Goal: Use online tool/utility: Utilize a website feature to perform a specific function

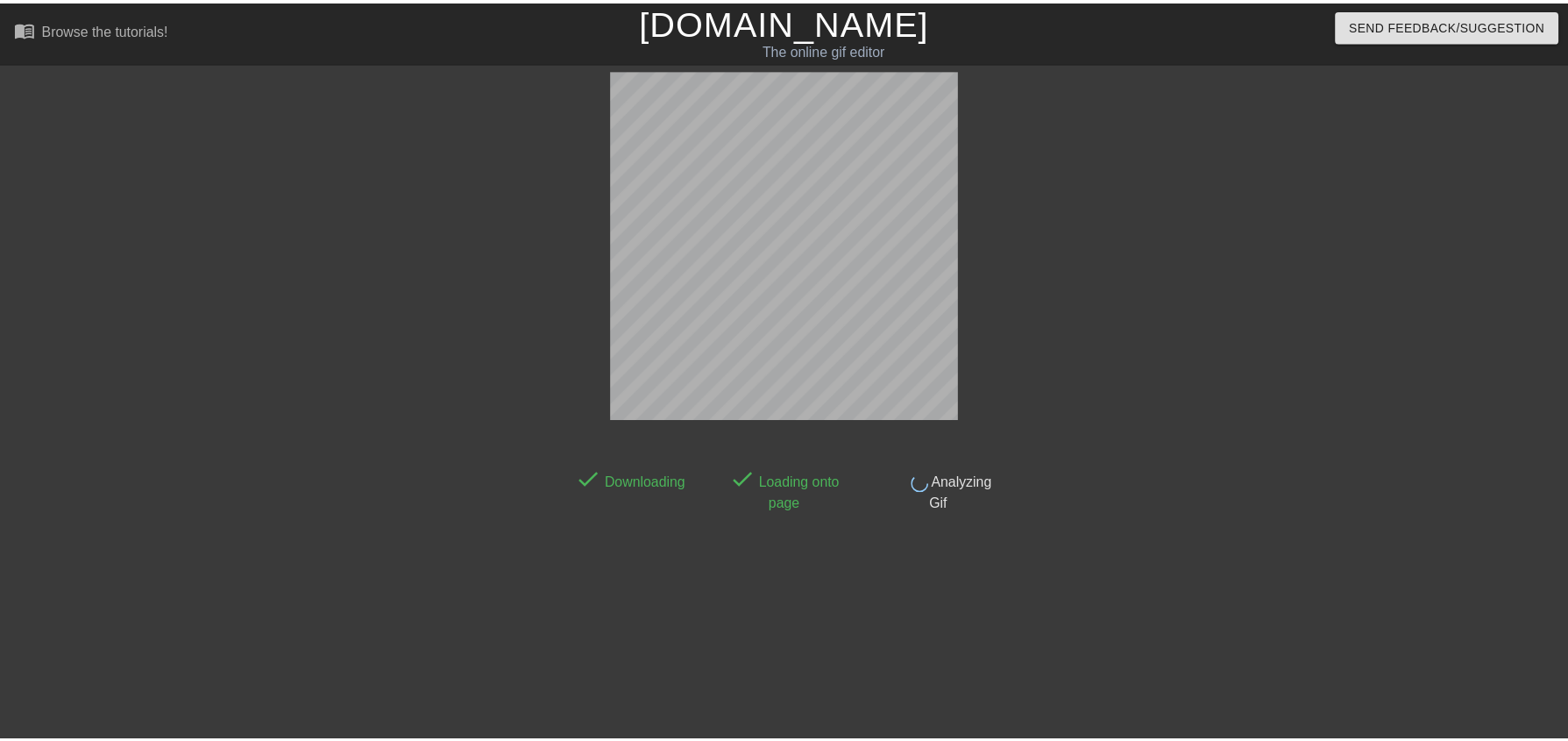
scroll to position [40, 0]
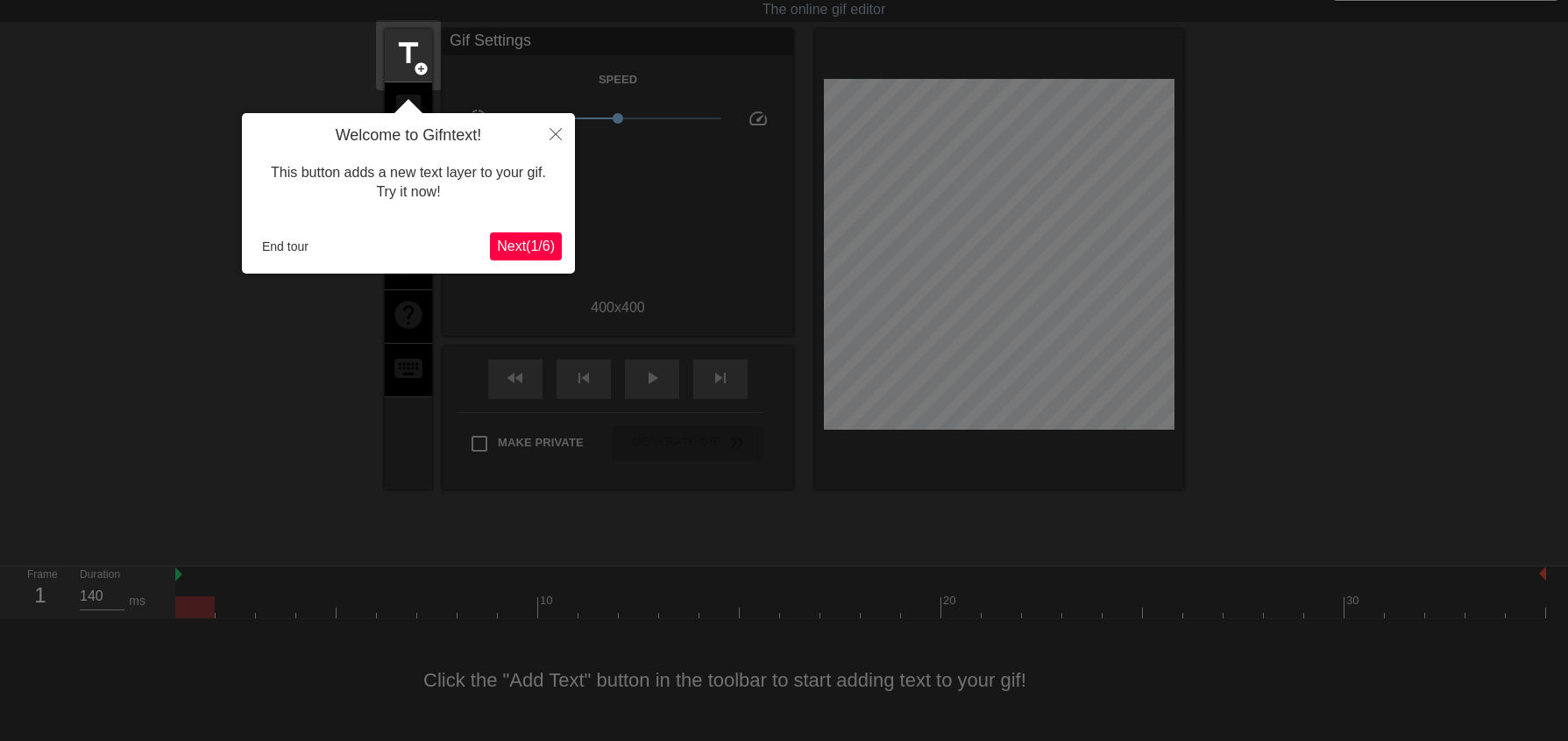
click at [538, 244] on span "Next ( 1 / 6 )" at bounding box center [526, 245] width 58 height 15
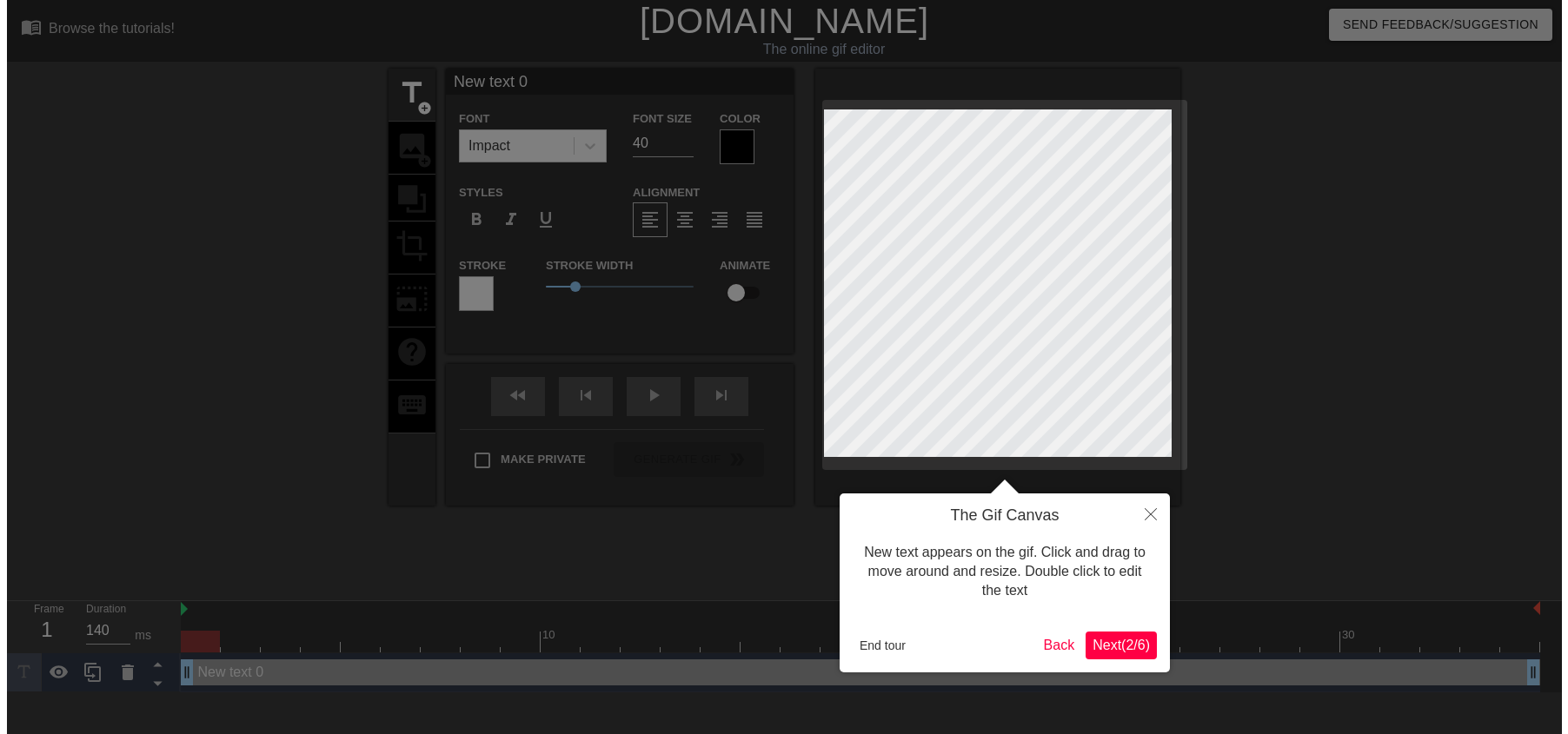
scroll to position [0, 0]
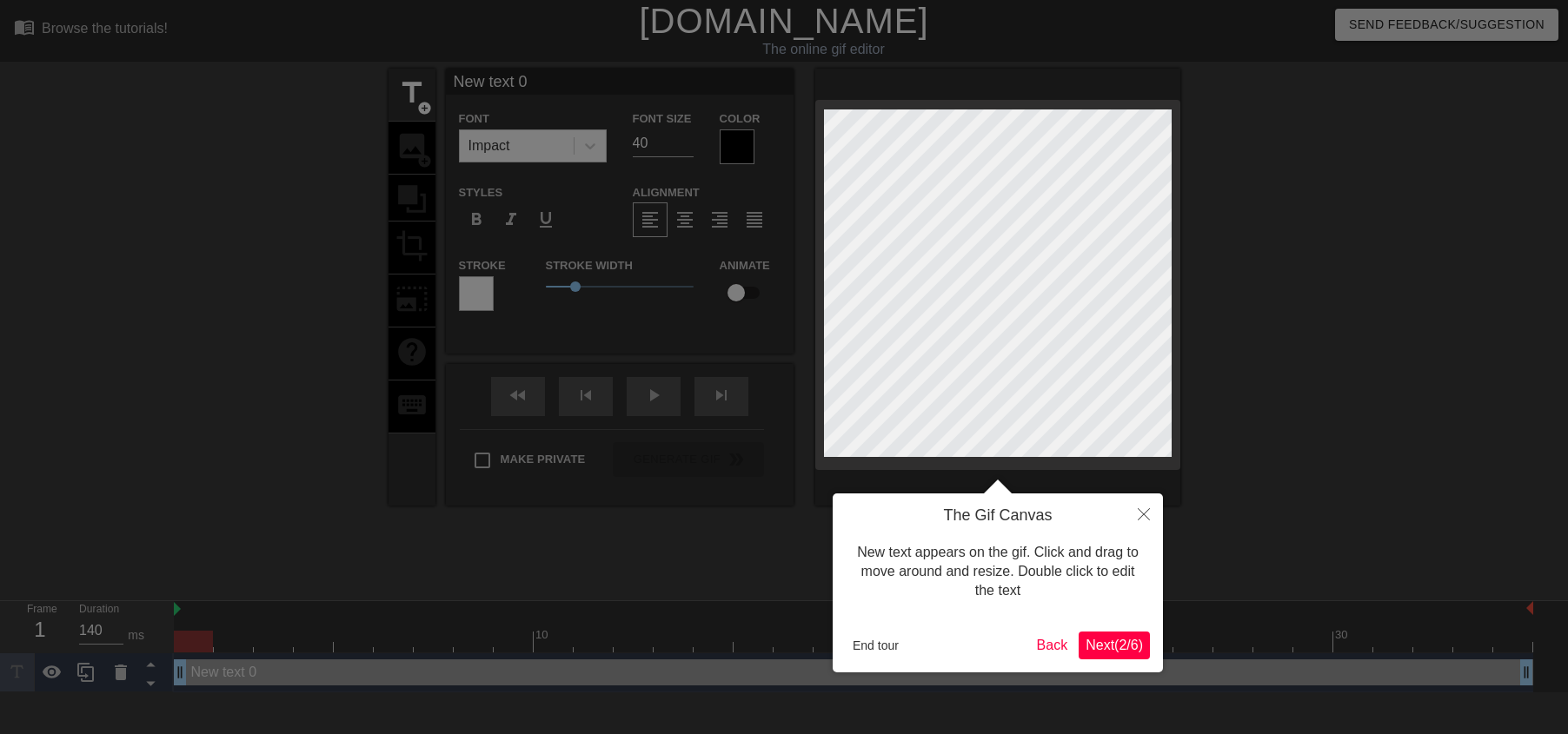
click at [1093, 642] on span "Next ( 2 / 6 )" at bounding box center [1114, 645] width 57 height 15
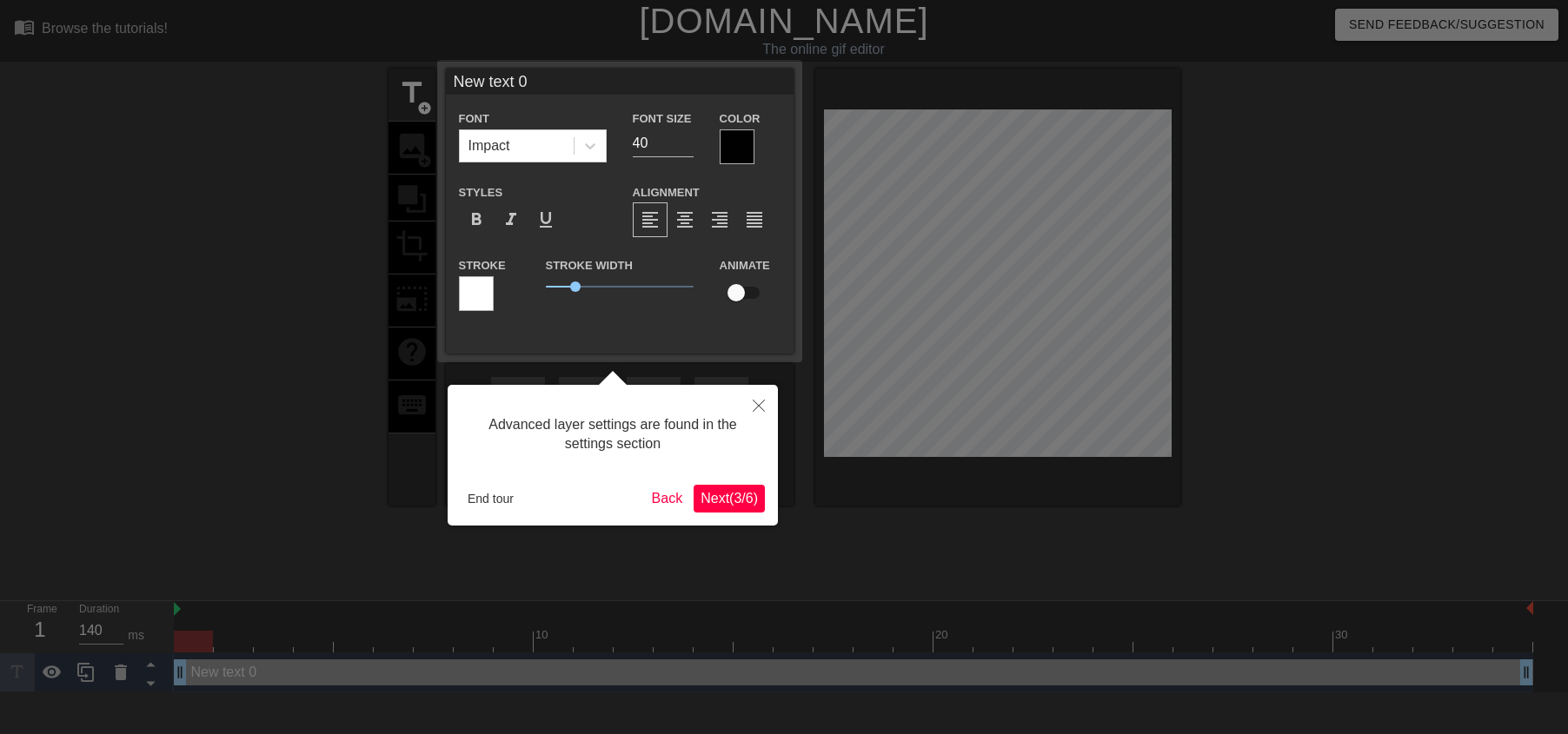
click at [725, 499] on span "Next ( 3 / 6 )" at bounding box center [729, 498] width 57 height 15
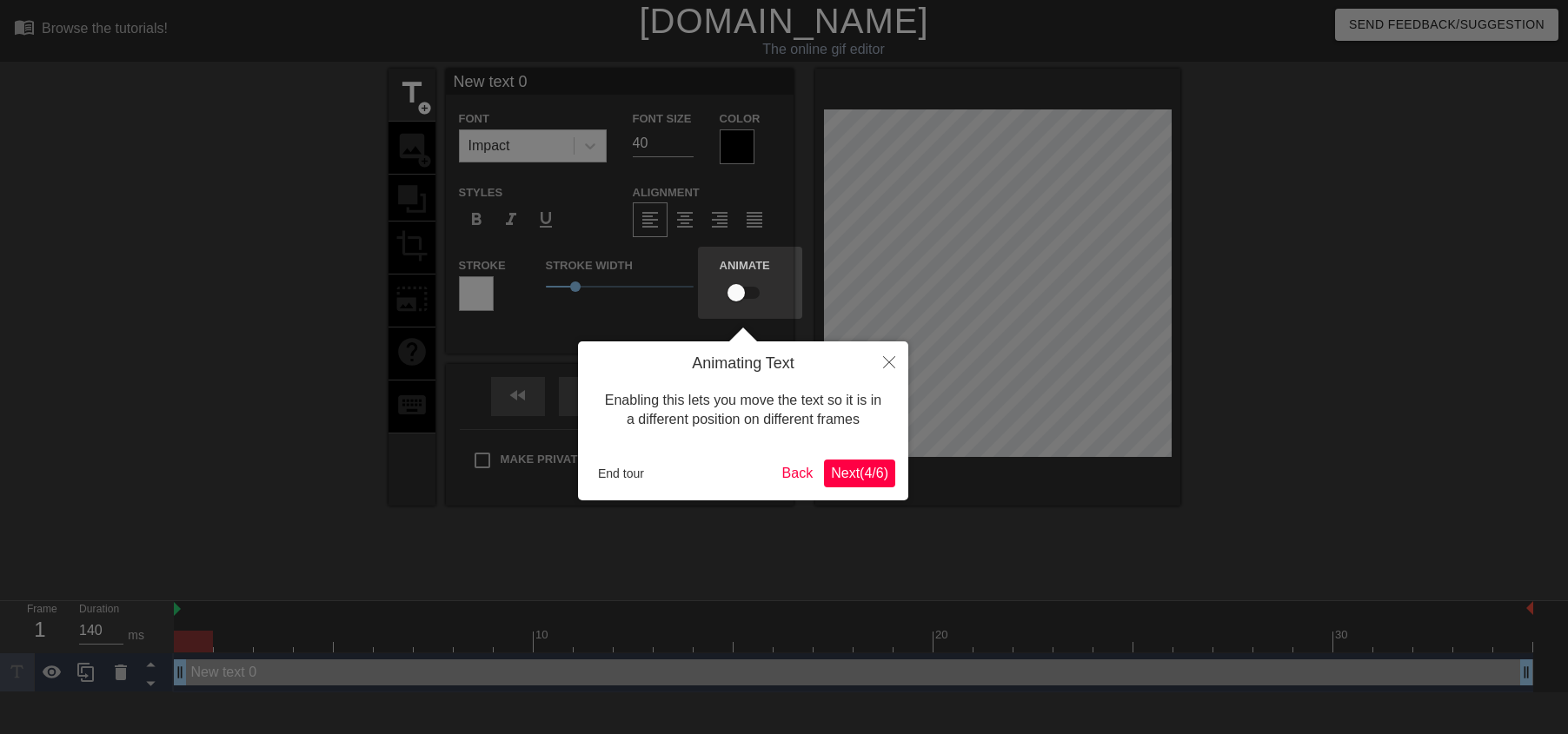
click at [826, 484] on button "Next ( 4 / 6 )" at bounding box center [860, 473] width 71 height 28
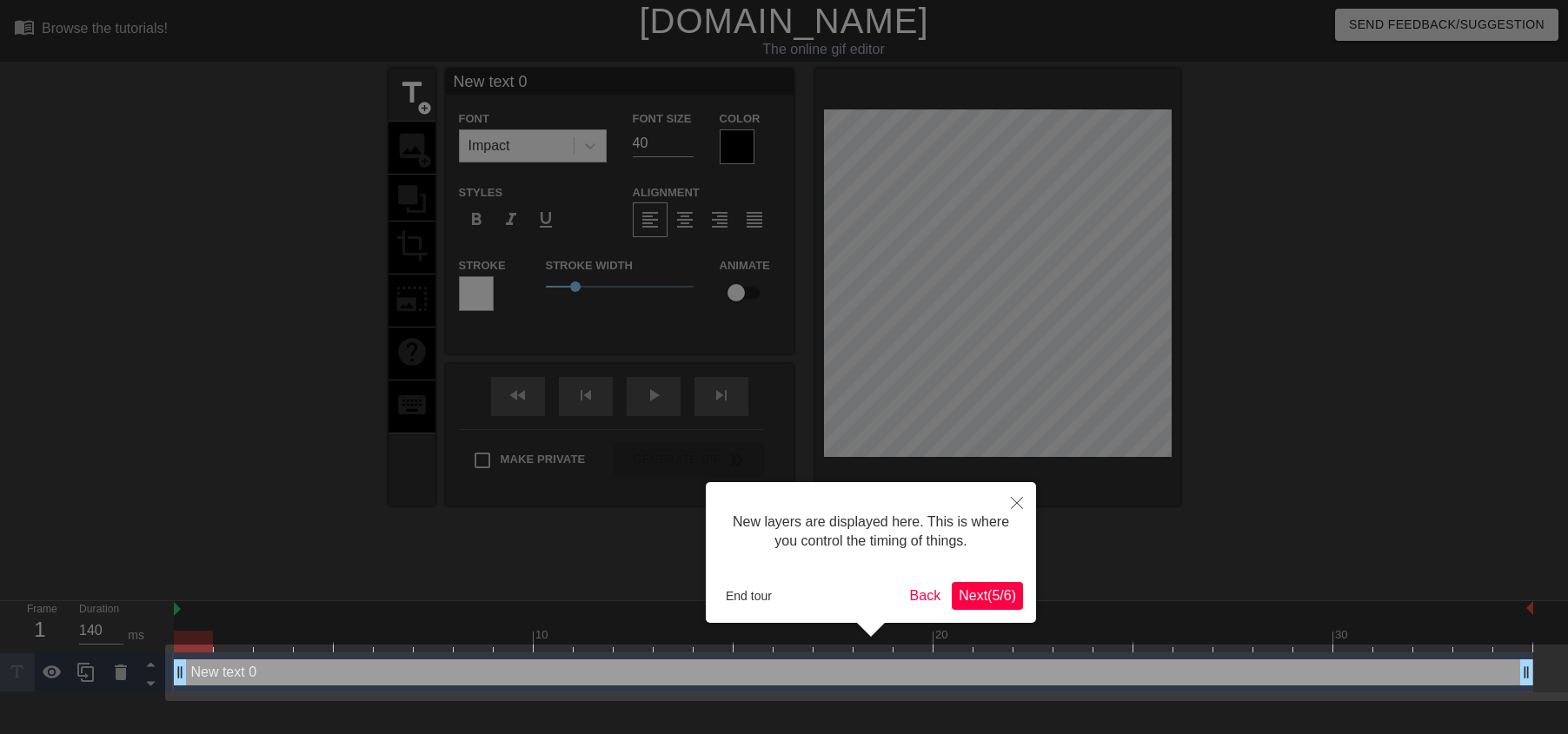
click at [744, 598] on button "End tour" at bounding box center [748, 596] width 60 height 26
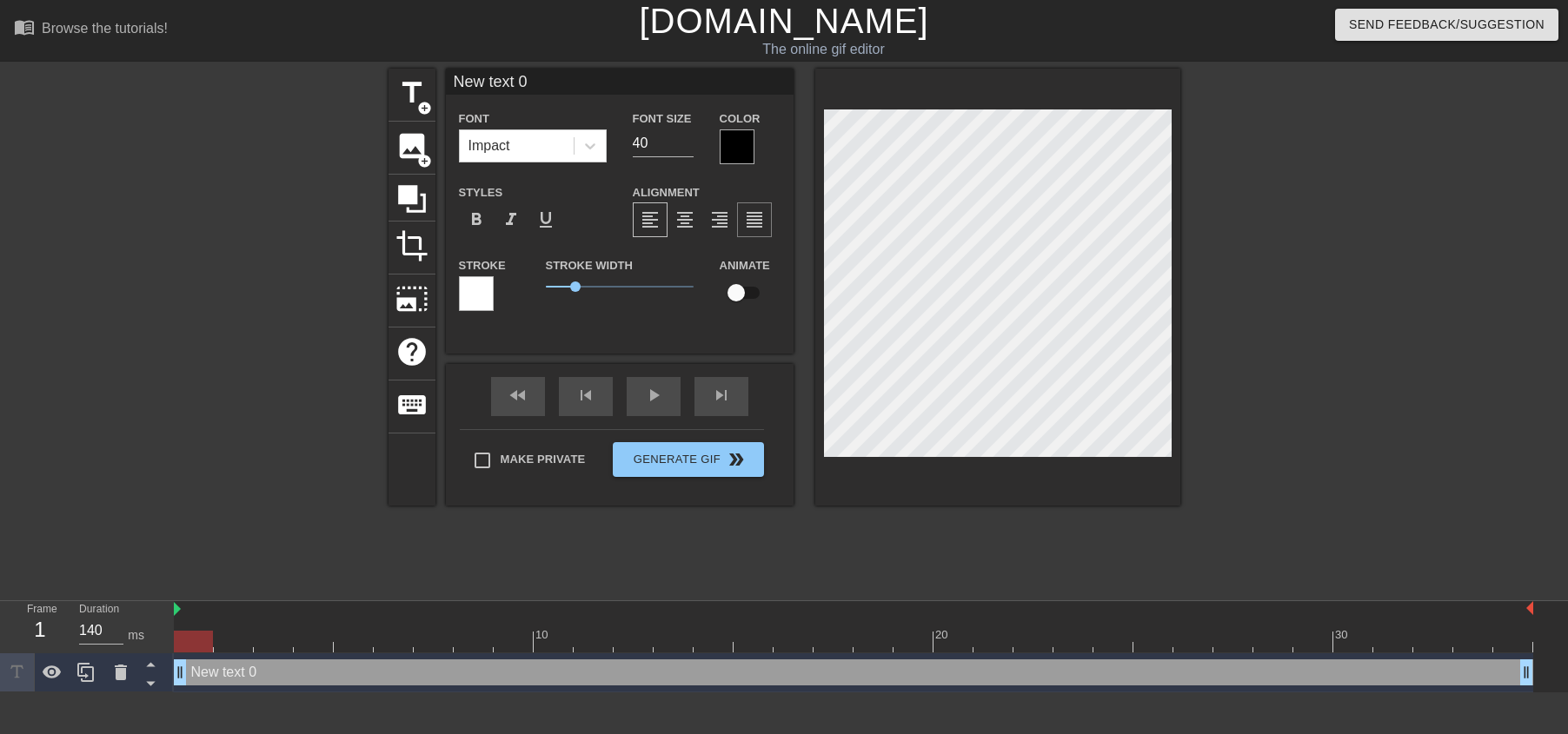
scroll to position [3, 5]
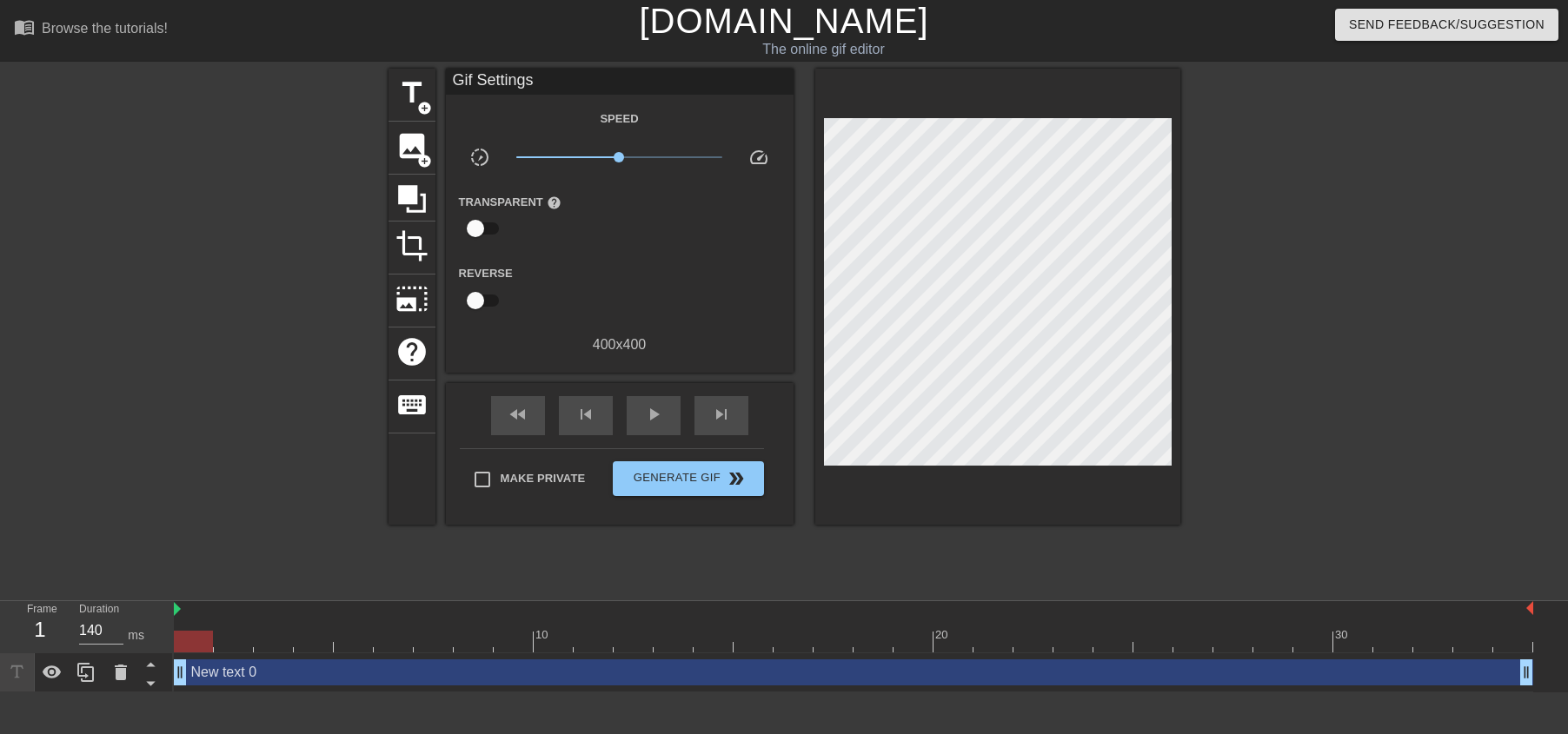
click at [1346, 380] on div at bounding box center [1332, 329] width 261 height 522
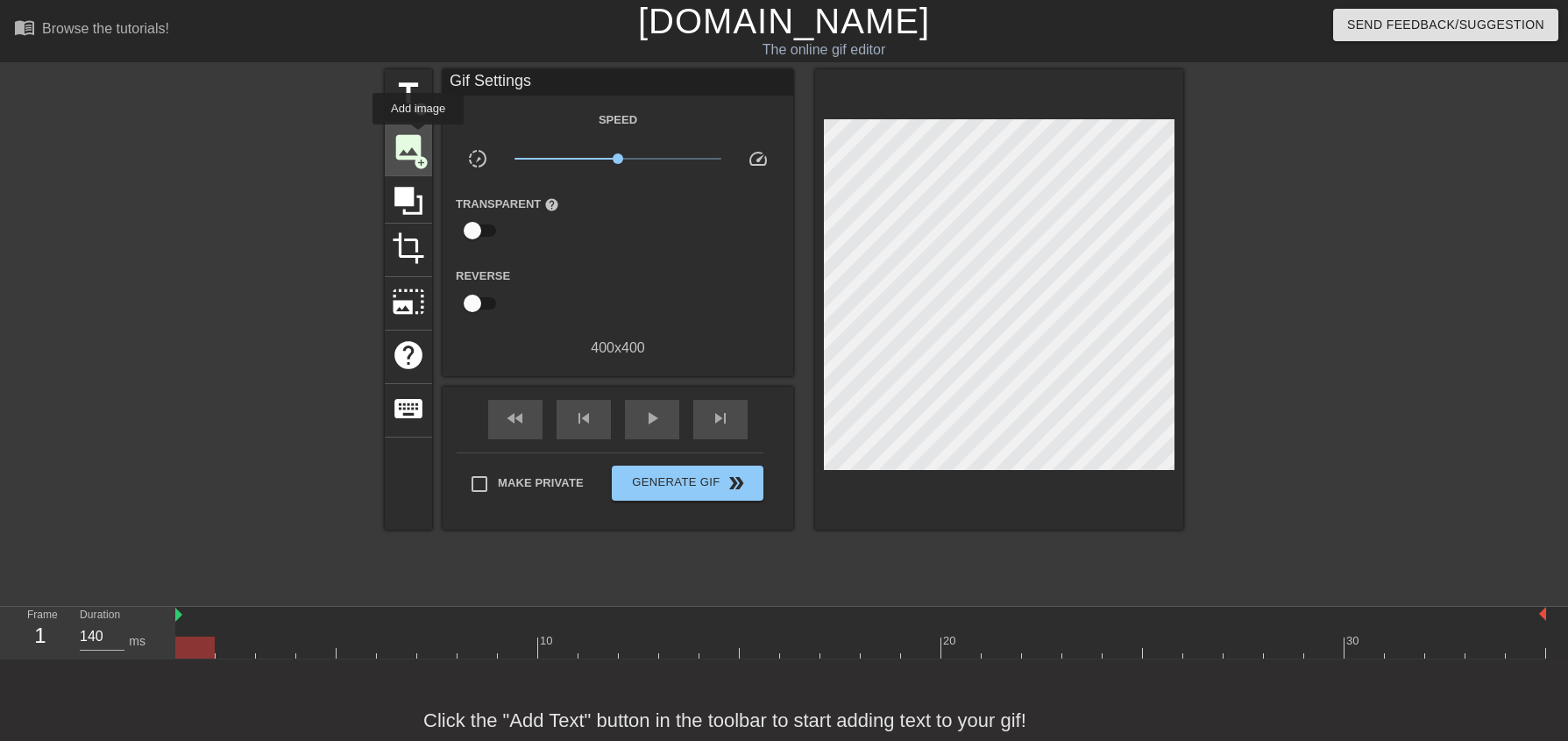
click at [419, 137] on span "image" at bounding box center [408, 147] width 33 height 33
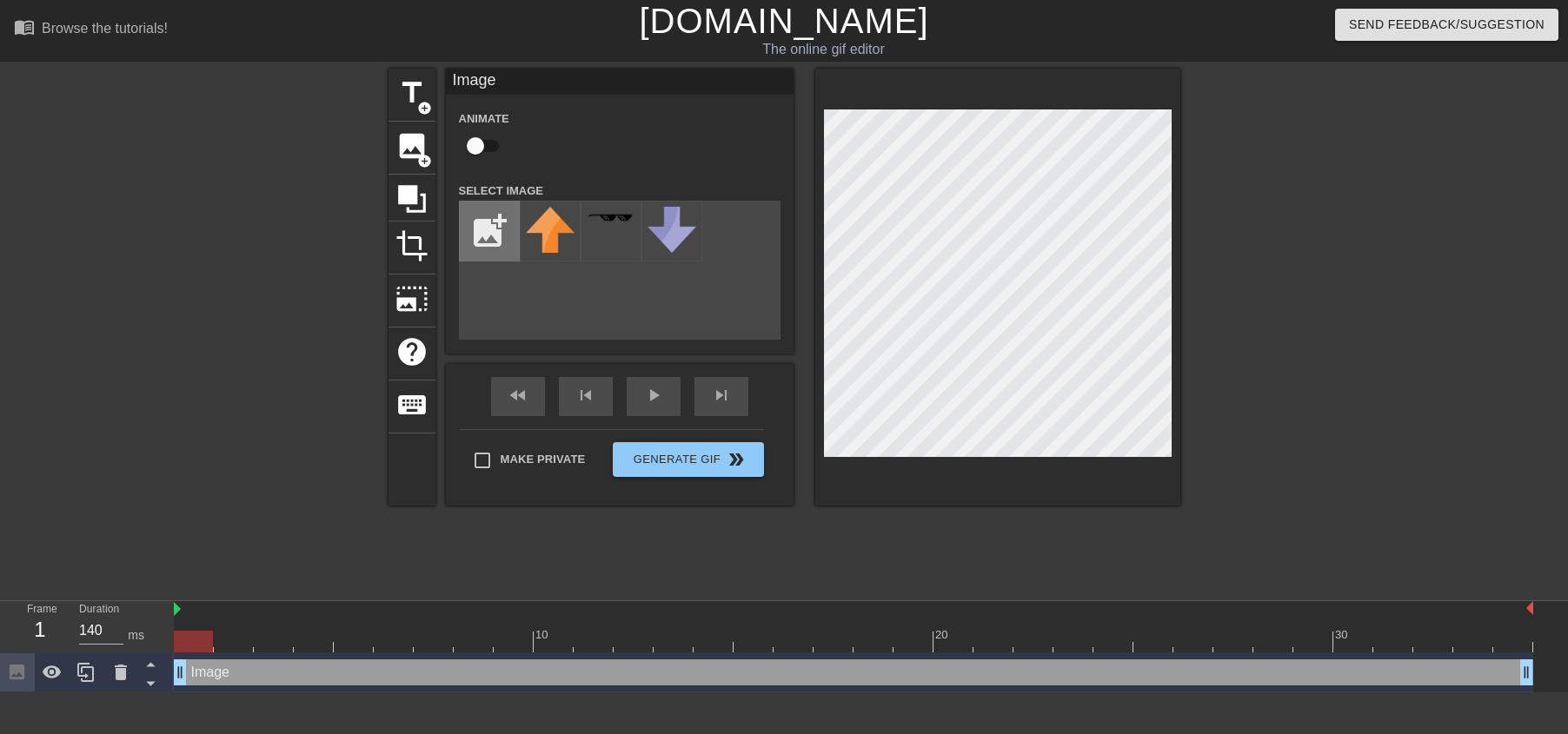
click at [477, 228] on input "file" at bounding box center [489, 231] width 59 height 59
type input "C:\fakepath\images.png"
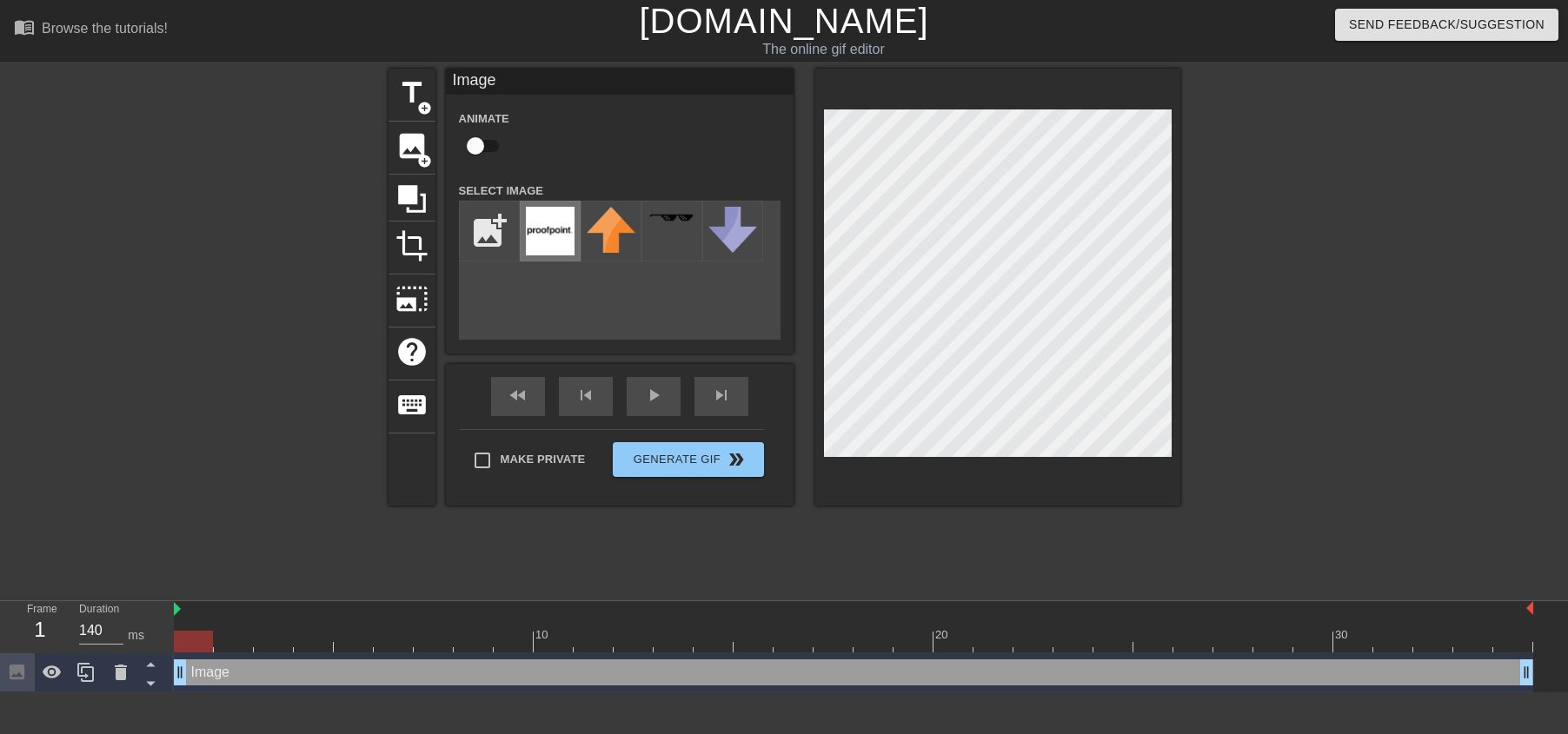
click at [546, 215] on img at bounding box center [549, 230] width 48 height 48
click at [655, 414] on div "play_arrow" at bounding box center [653, 397] width 54 height 40
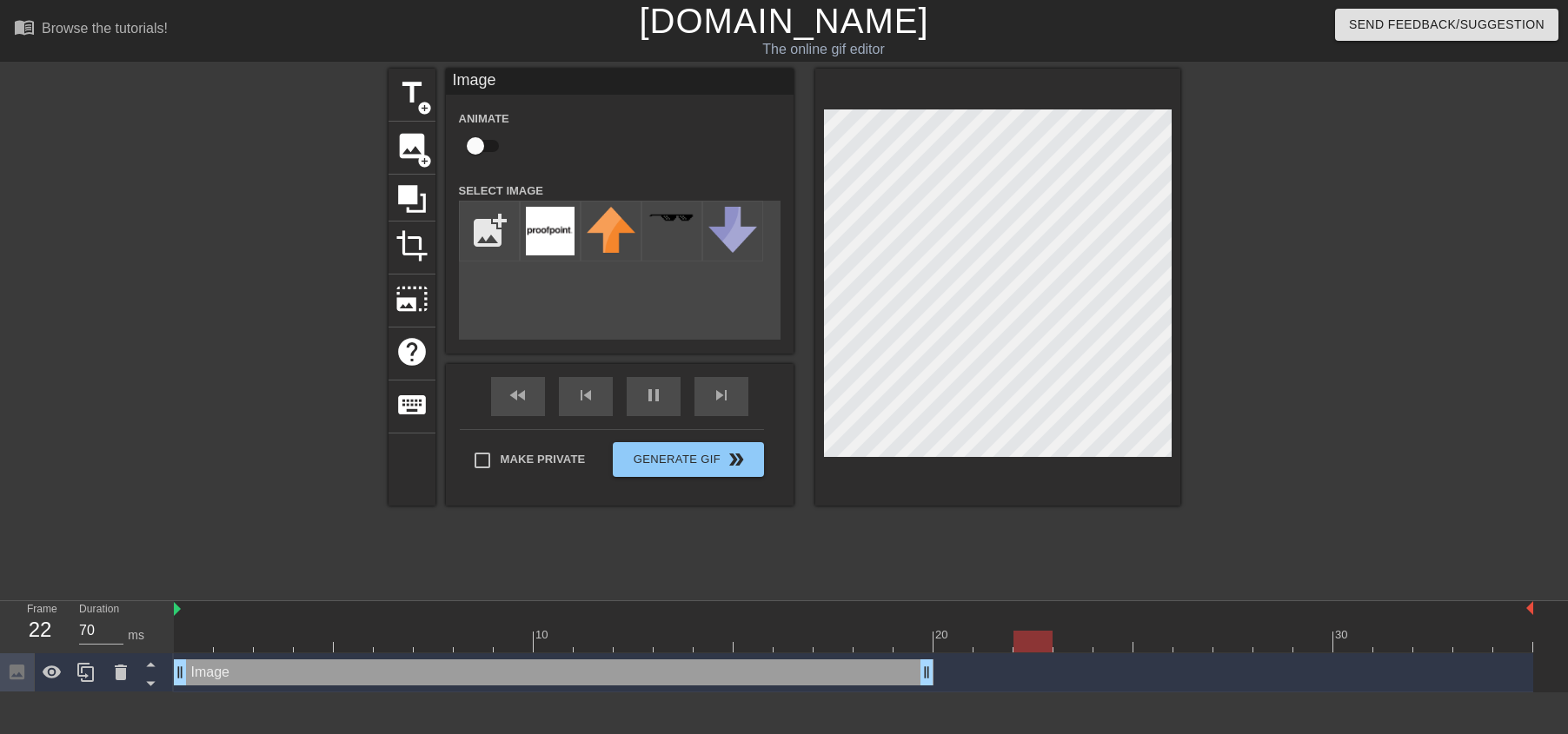
drag, startPoint x: 1526, startPoint y: 681, endPoint x: 928, endPoint y: 664, distance: 598.2
drag, startPoint x: 929, startPoint y: 676, endPoint x: 803, endPoint y: 679, distance: 126.0
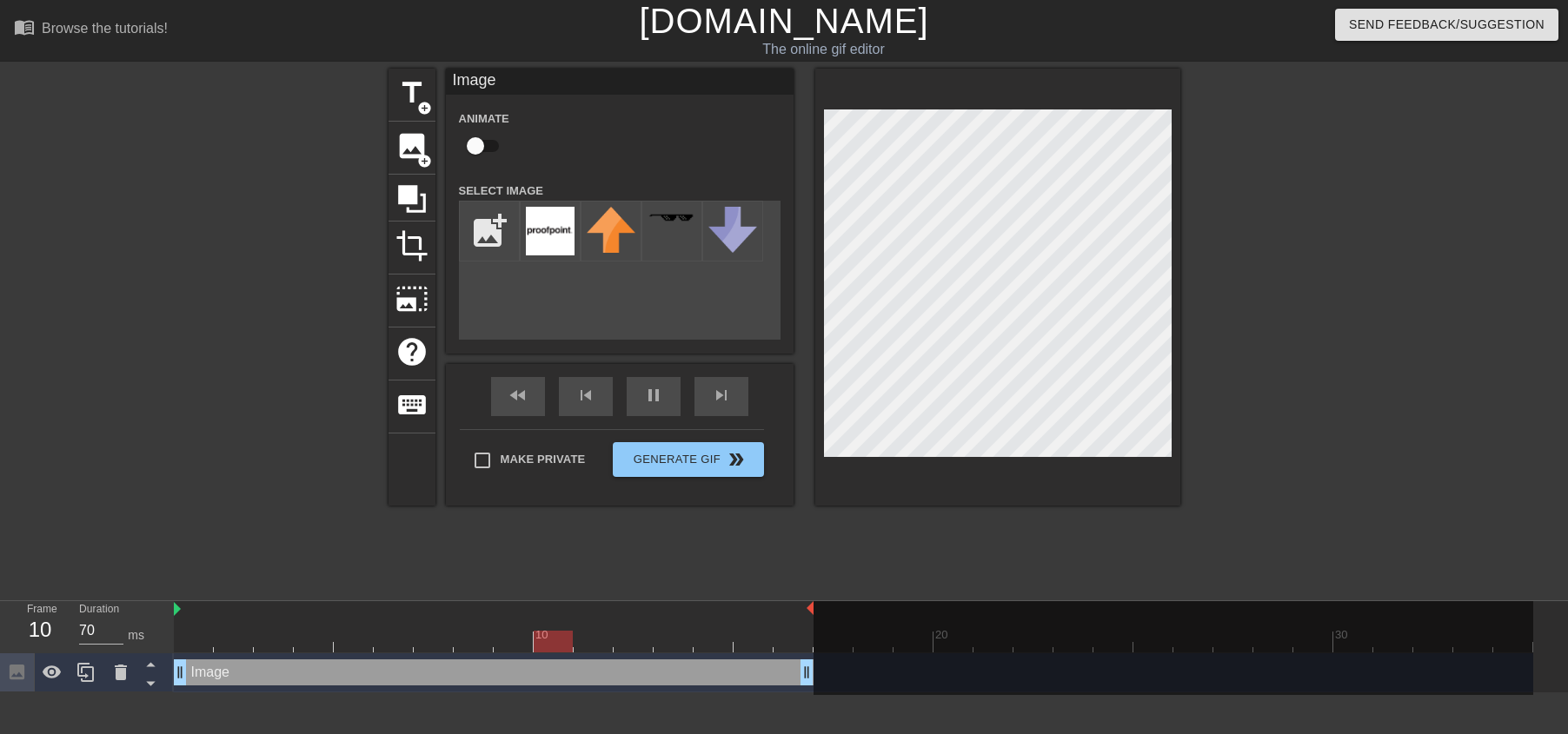
drag, startPoint x: 1532, startPoint y: 611, endPoint x: 815, endPoint y: 606, distance: 717.0
click at [815, 606] on div "10 20 30" at bounding box center [854, 627] width 1360 height 51
type input "70"
drag, startPoint x: 813, startPoint y: 611, endPoint x: 779, endPoint y: 607, distance: 34.2
click at [779, 607] on div "10 20 30" at bounding box center [854, 627] width 1360 height 51
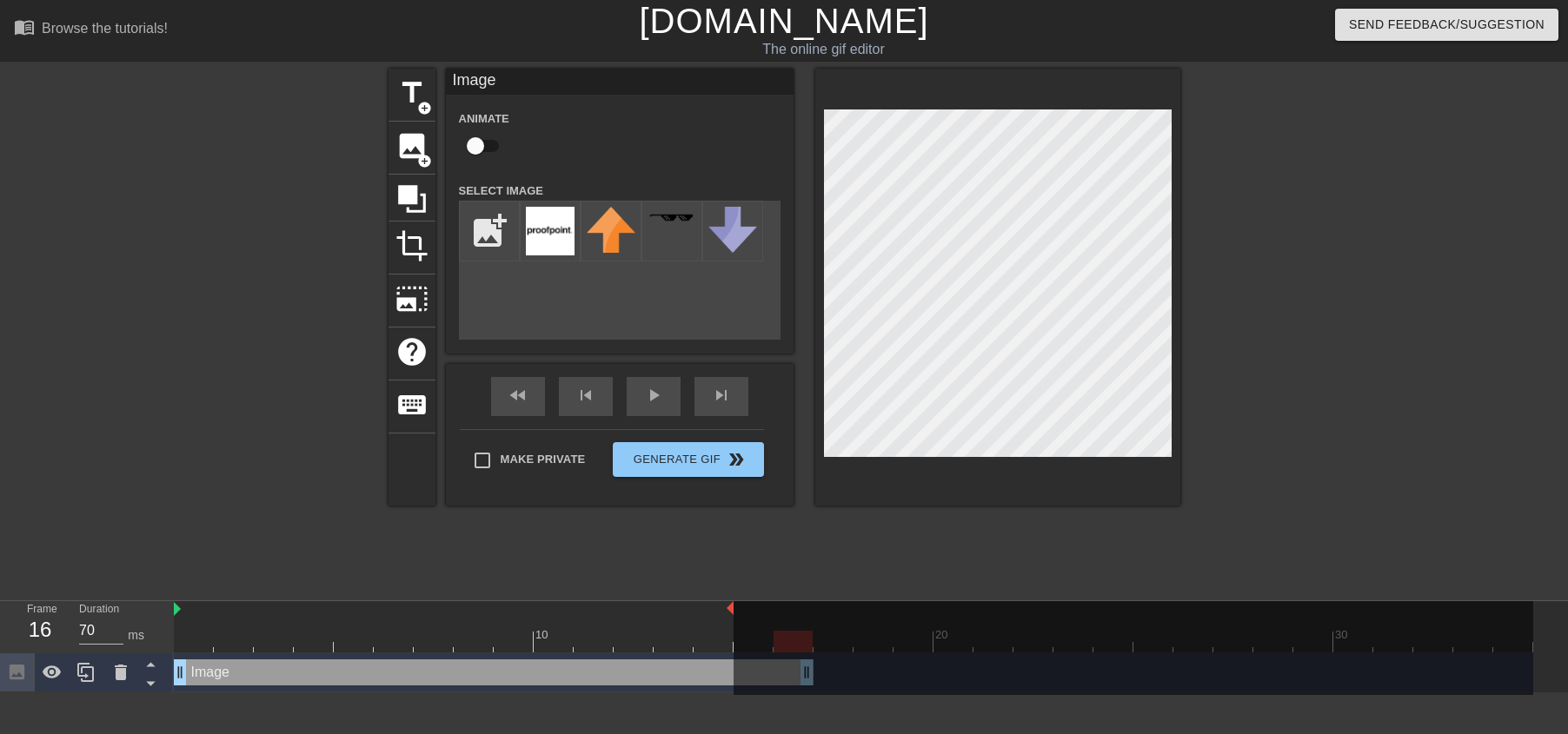
drag, startPoint x: 811, startPoint y: 608, endPoint x: 732, endPoint y: 606, distance: 79.0
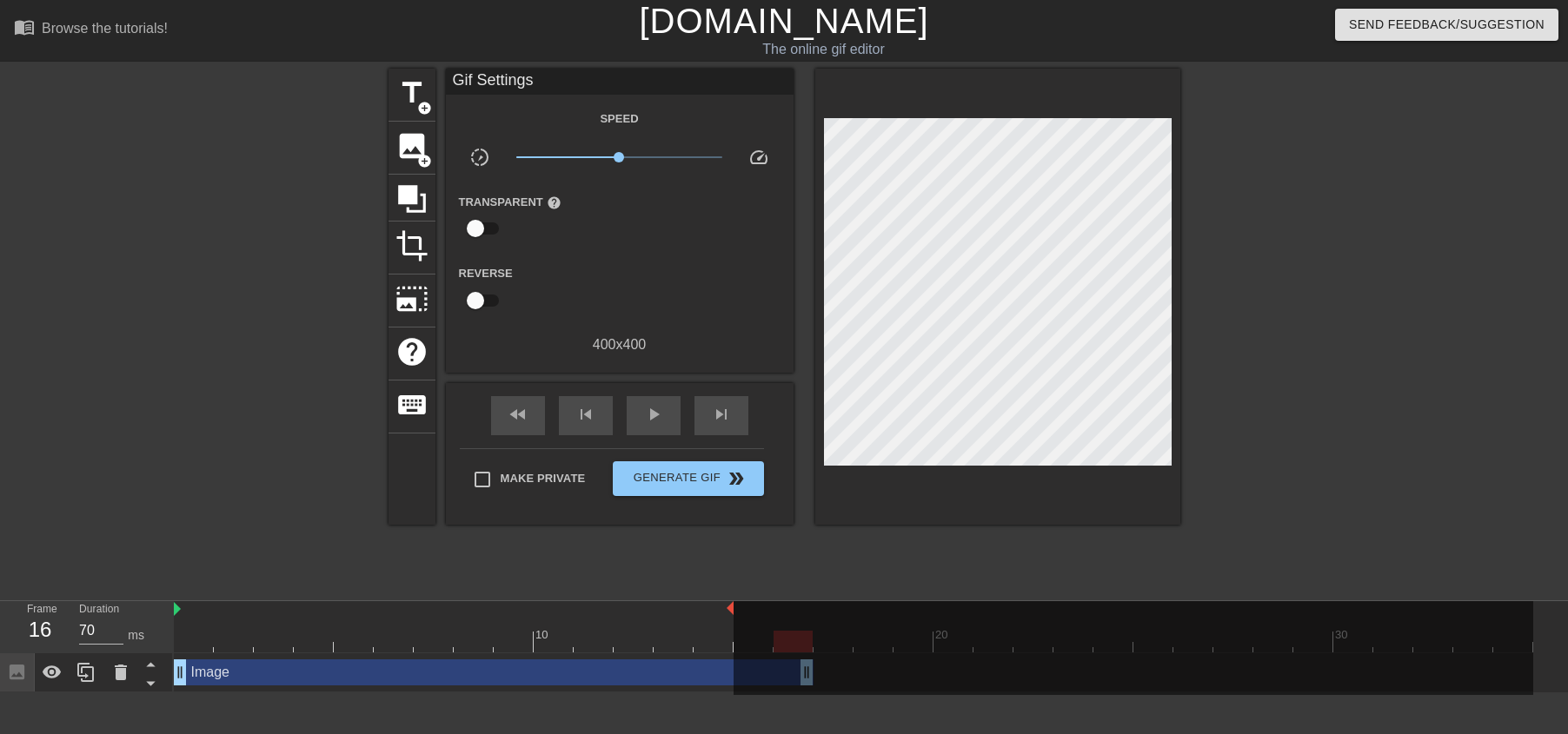
click at [272, 378] on div at bounding box center [237, 329] width 261 height 522
click at [732, 489] on button "Generate Gif double_arrow" at bounding box center [688, 478] width 150 height 35
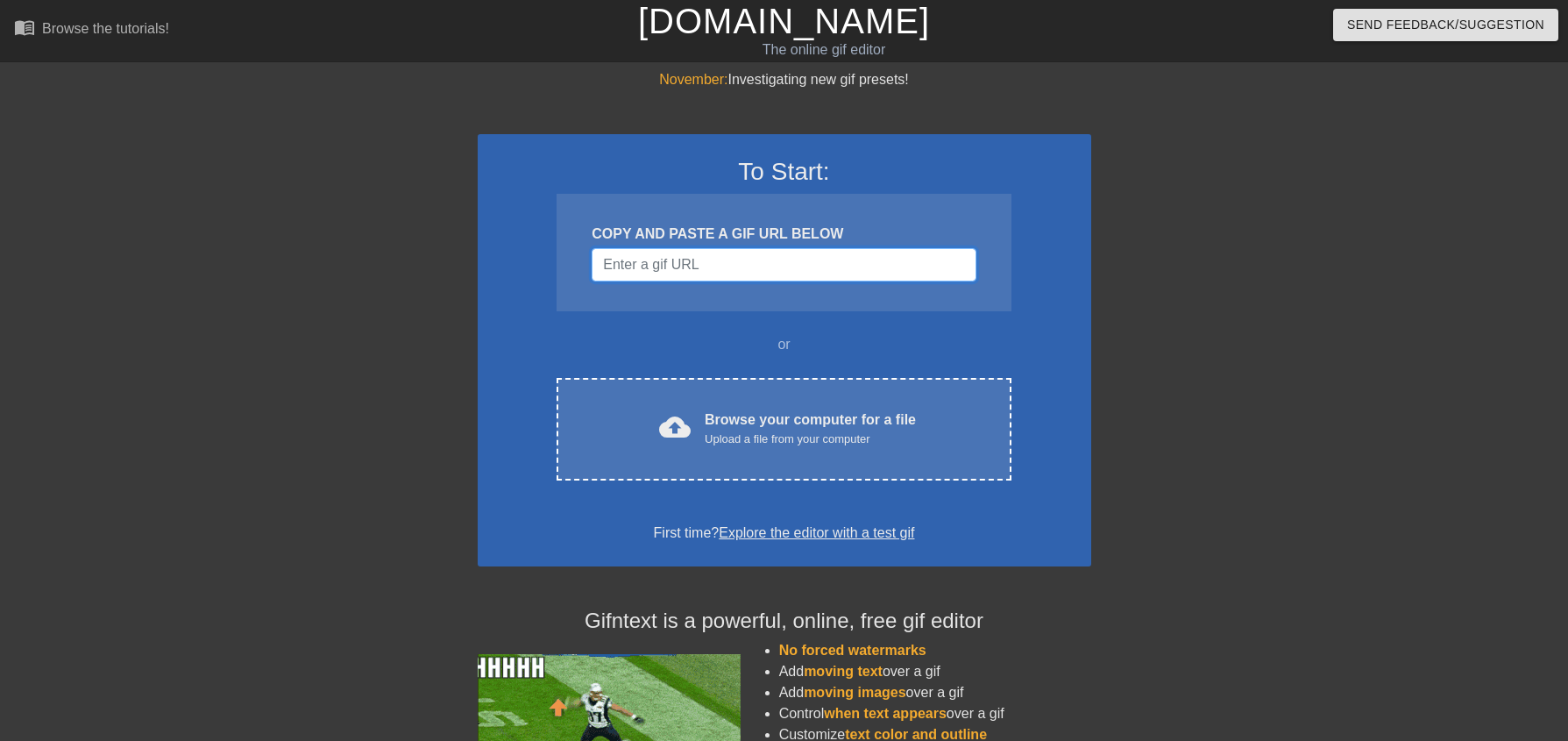
click at [686, 269] on input "Username" at bounding box center [784, 264] width 384 height 33
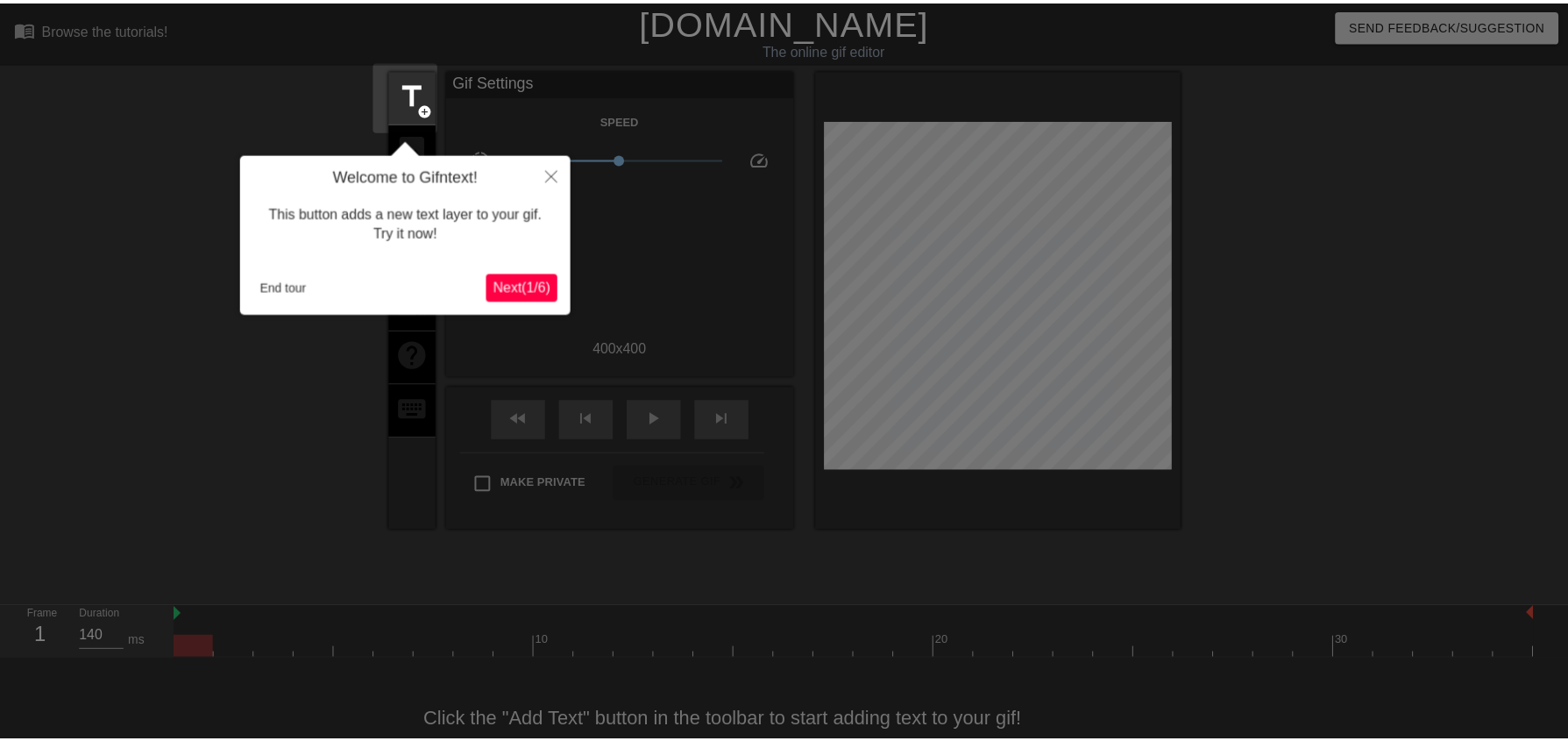
scroll to position [40, 0]
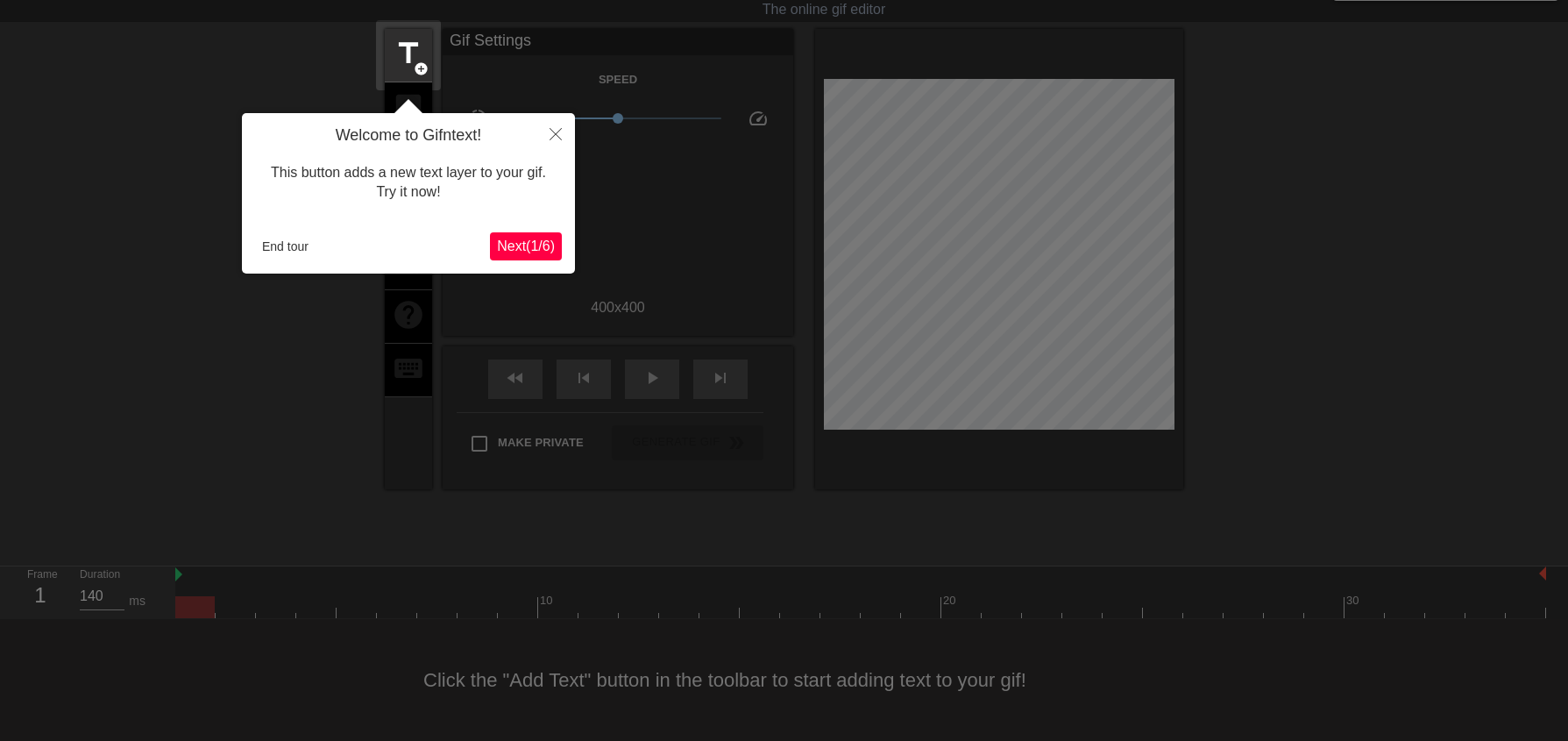
click at [517, 242] on span "Next ( 1 / 6 )" at bounding box center [526, 245] width 58 height 15
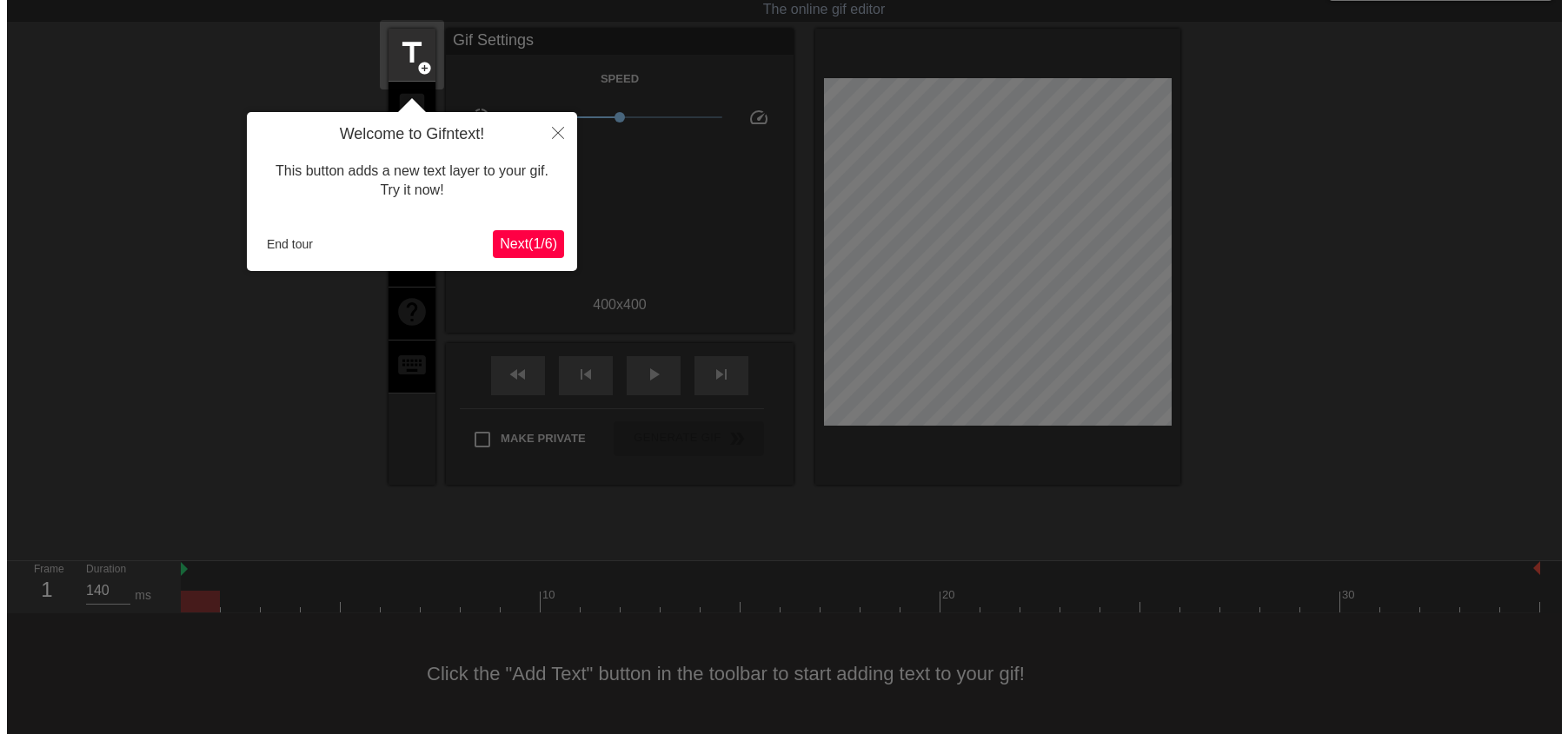
scroll to position [0, 0]
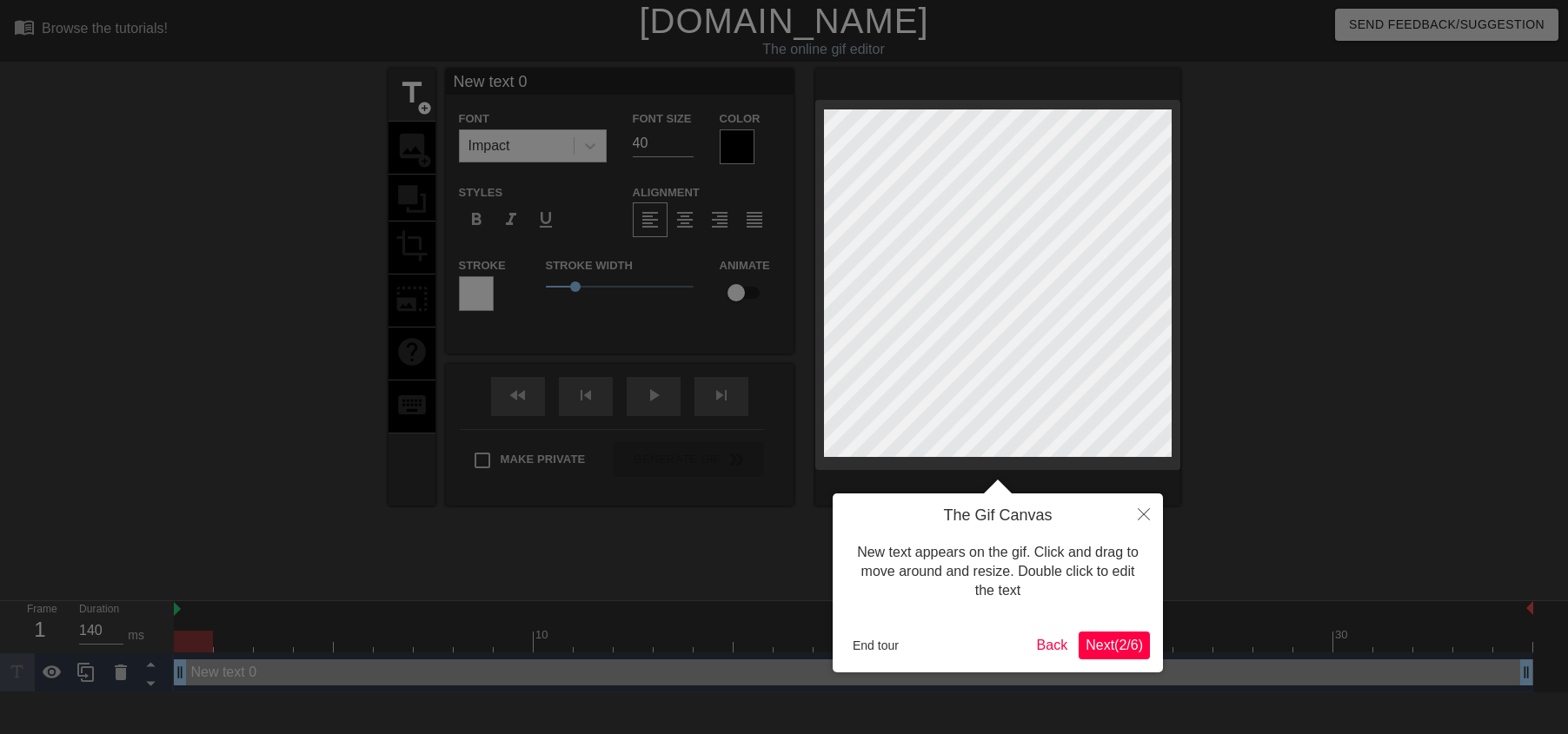
click at [874, 642] on button "End tour" at bounding box center [875, 645] width 60 height 26
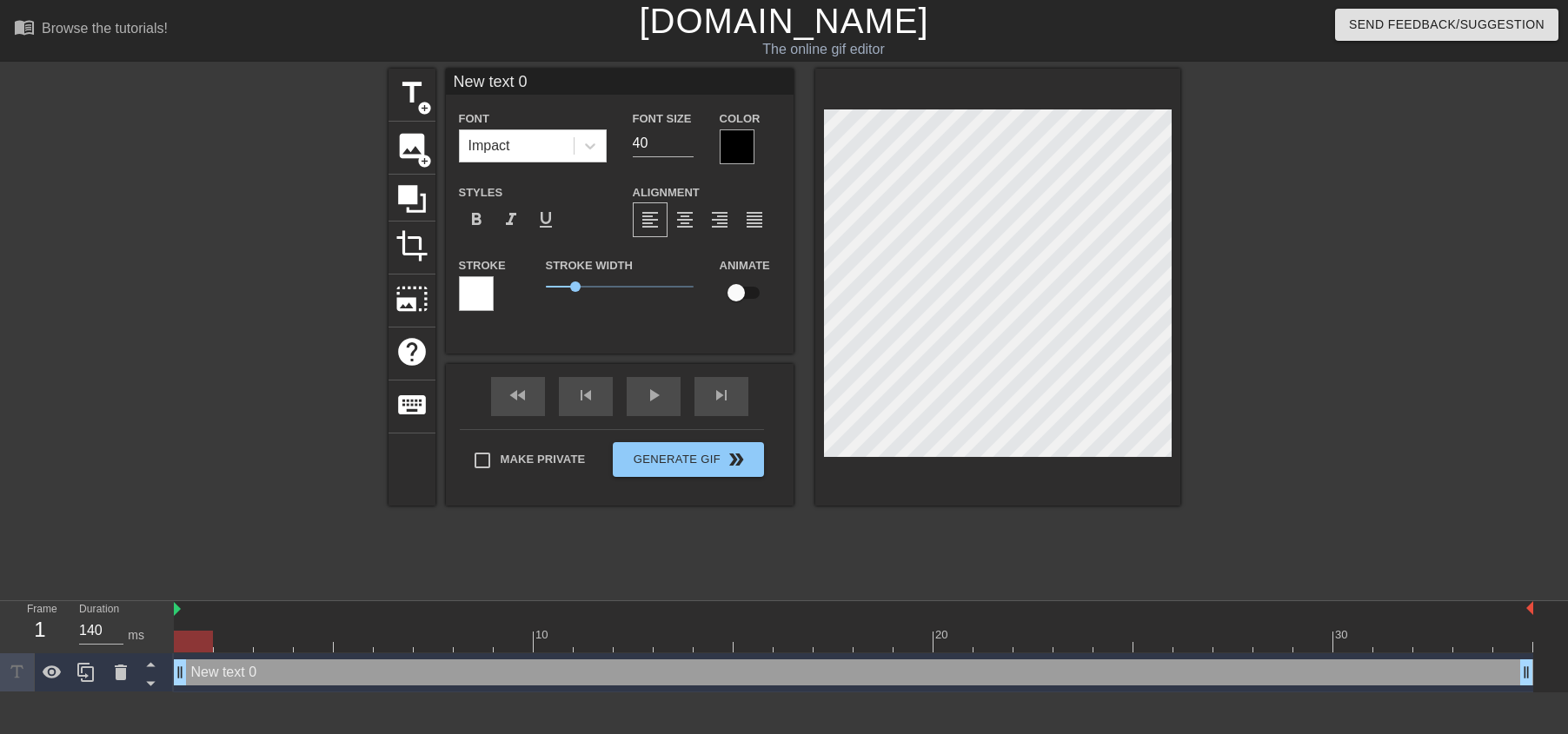
type input "Newtext 0"
type textarea "Newtext 0"
type input "Netext 0"
type textarea "Netext 0"
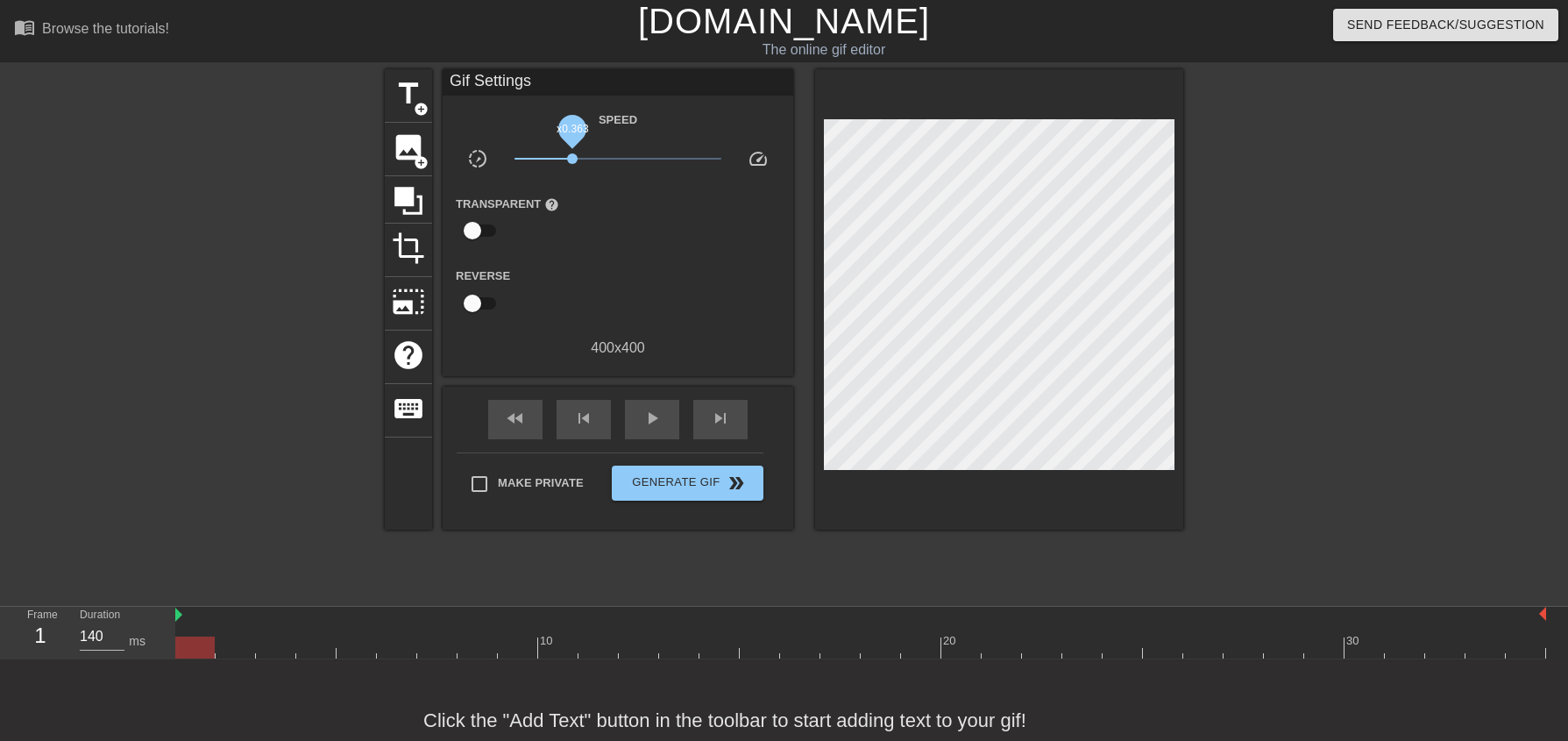
drag, startPoint x: 621, startPoint y: 159, endPoint x: 572, endPoint y: 157, distance: 49.0
click at [572, 157] on span "x0.363" at bounding box center [572, 159] width 11 height 11
click at [189, 491] on div at bounding box center [232, 332] width 263 height 527
click at [237, 492] on div at bounding box center [232, 332] width 263 height 527
click at [407, 142] on span "image" at bounding box center [408, 147] width 33 height 33
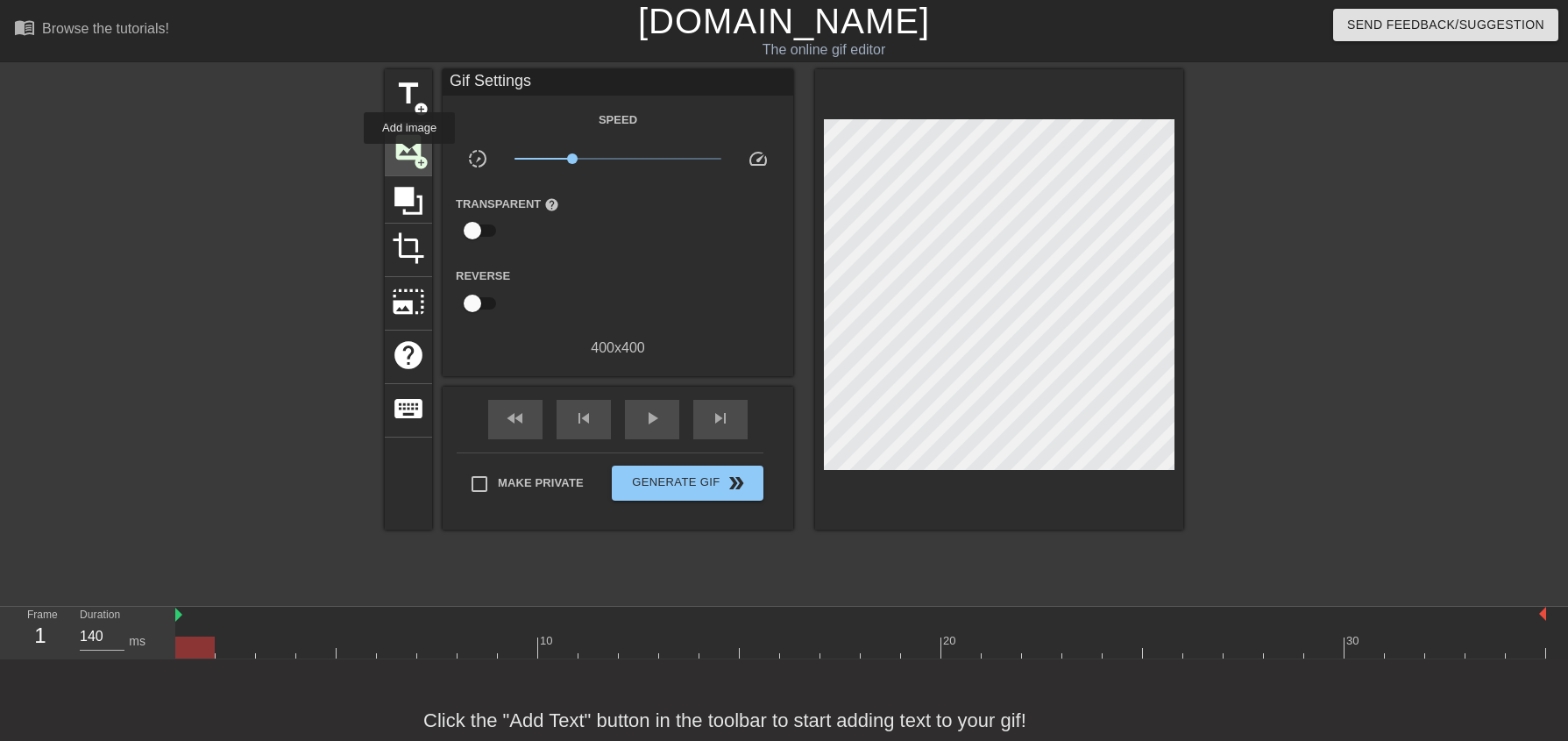
click at [411, 157] on span "image" at bounding box center [408, 147] width 33 height 33
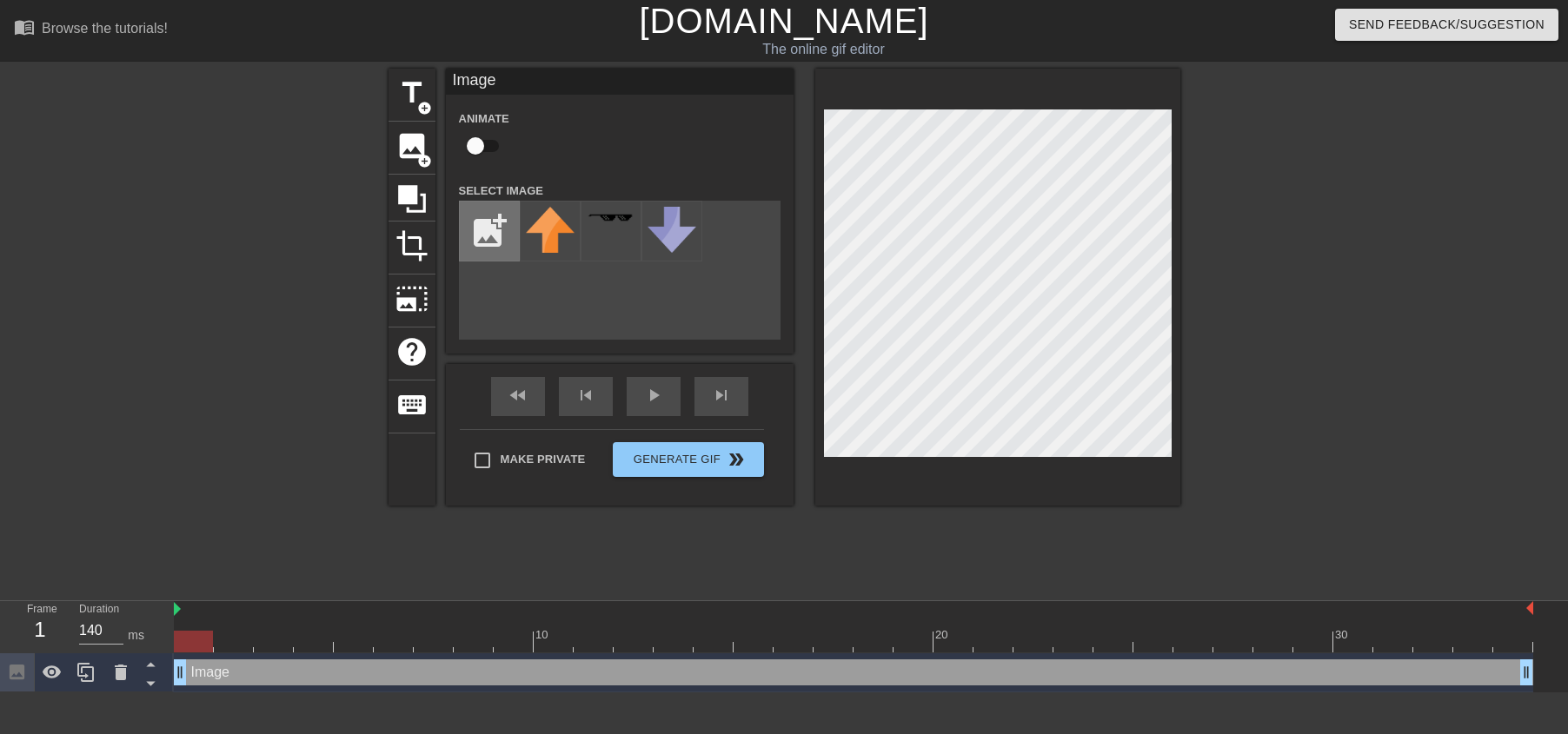
click at [498, 217] on input "file" at bounding box center [489, 231] width 59 height 59
type input "C:\fakepath\images.png"
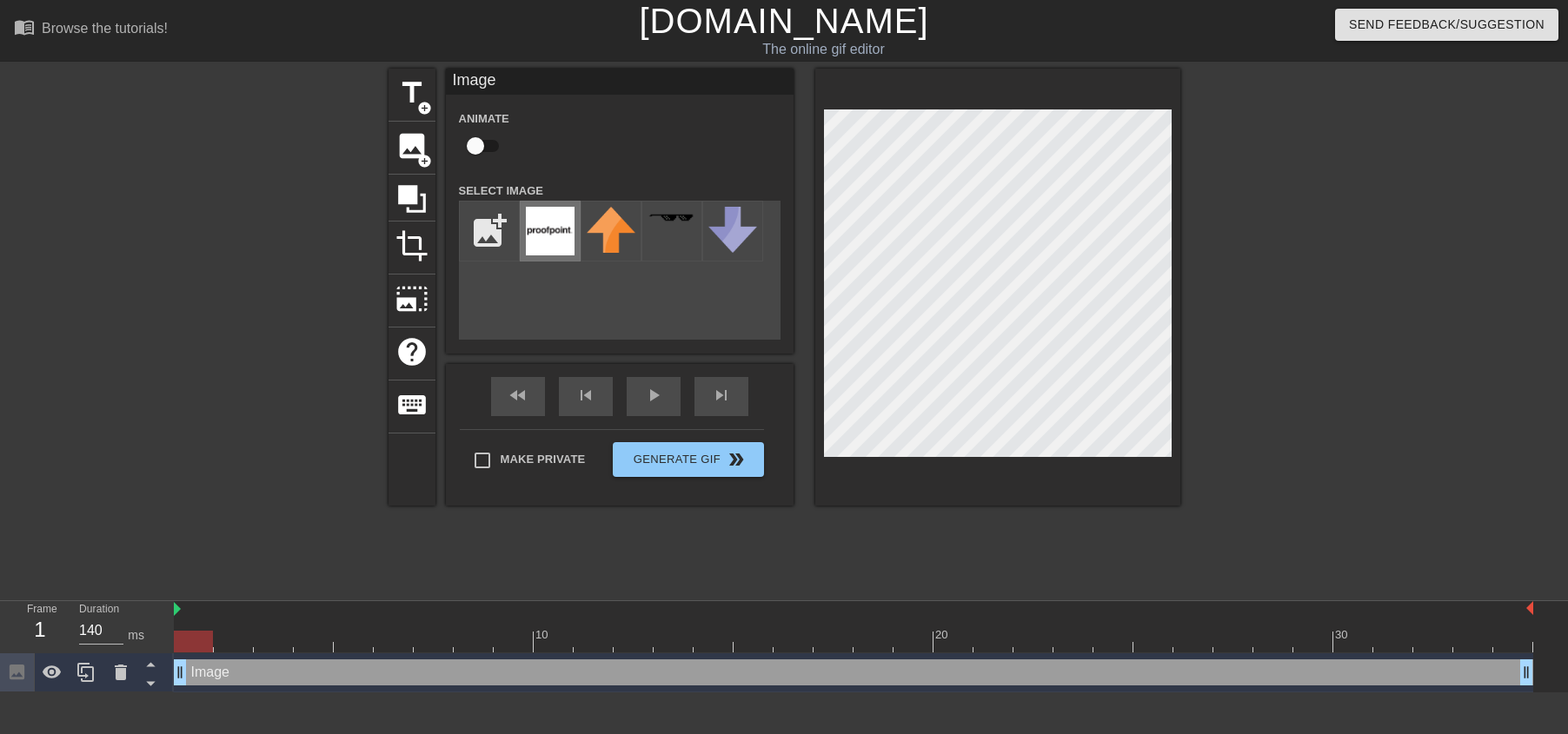
click at [546, 241] on img at bounding box center [549, 230] width 48 height 48
click at [328, 525] on div at bounding box center [237, 329] width 261 height 522
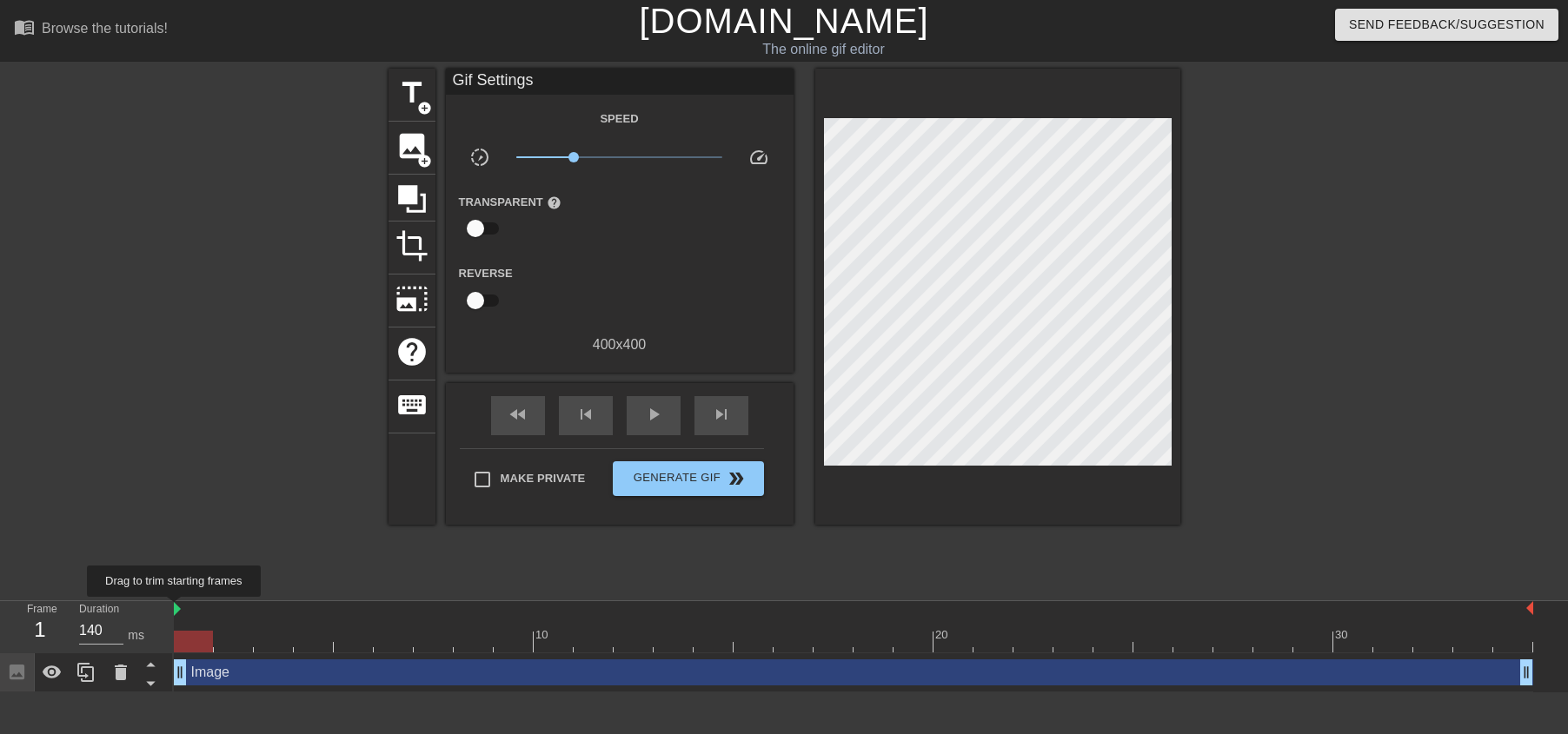
click at [178, 610] on img at bounding box center [177, 610] width 7 height 14
click at [56, 682] on icon at bounding box center [51, 672] width 21 height 21
click at [58, 682] on icon at bounding box center [51, 672] width 21 height 21
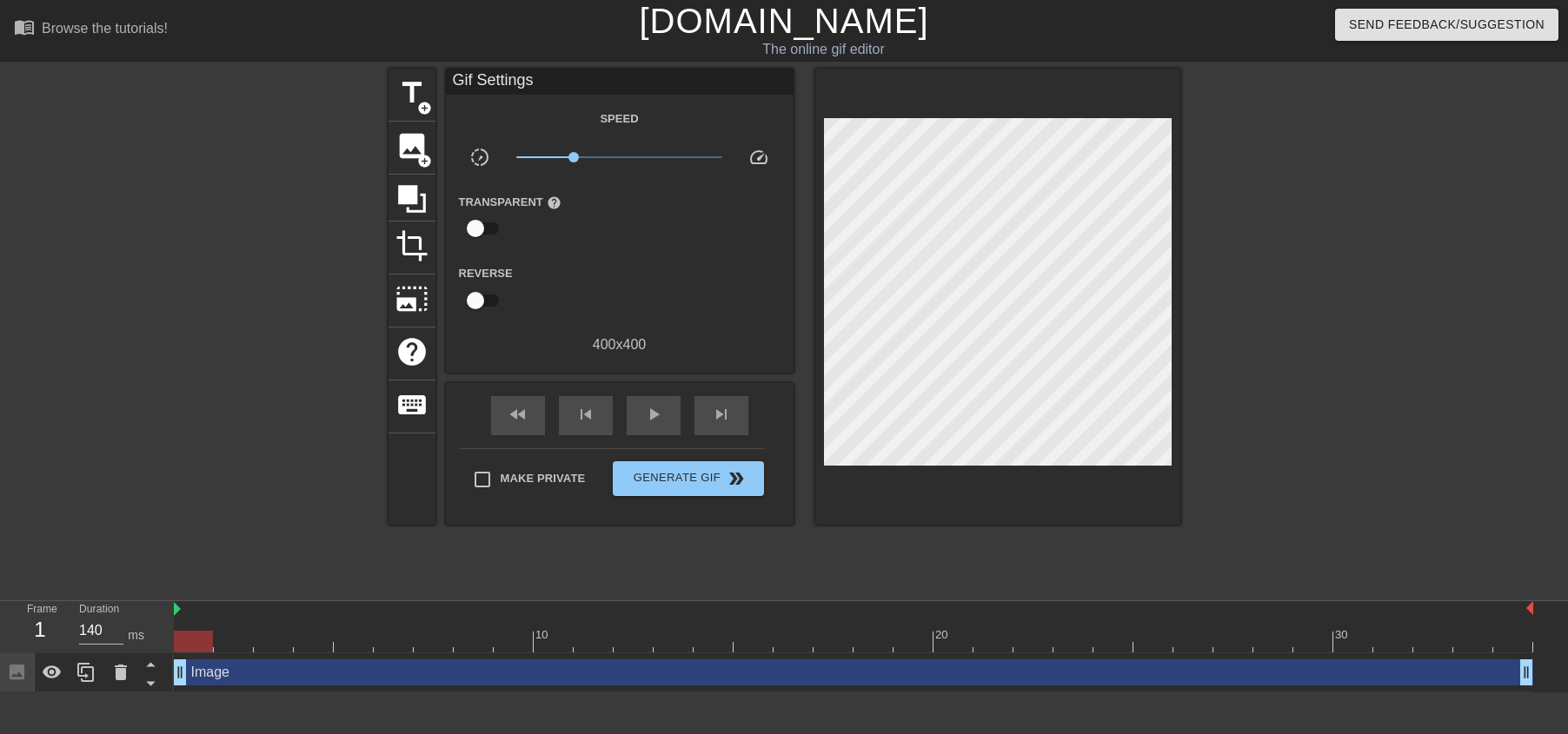
click at [18, 675] on icon at bounding box center [17, 672] width 15 height 15
click at [1518, 444] on div "title add_circle image add_circle crop photo_size_select_large help keyboard Gi…" at bounding box center [784, 329] width 1568 height 522
click at [234, 225] on div at bounding box center [237, 329] width 261 height 522
click at [614, 260] on div "Speed slow_motion_video x0.363 speed Transparent help Reverse 400 x 400" at bounding box center [619, 231] width 321 height 248
click at [408, 175] on div at bounding box center [411, 198] width 46 height 46
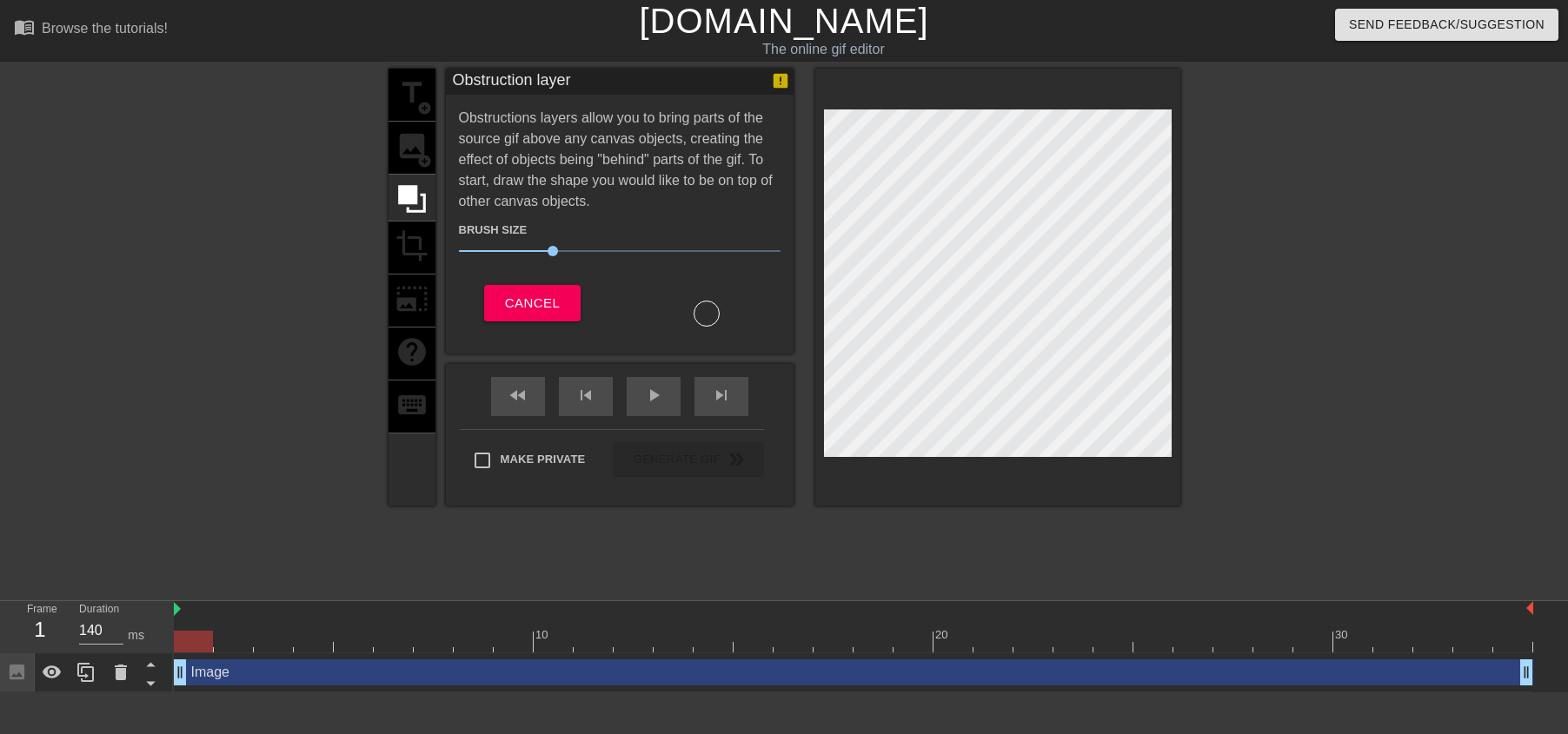
click at [417, 155] on div "title add_circle image add_circle crop photo_size_select_large help keyboard" at bounding box center [411, 286] width 46 height 437
click at [675, 408] on div "play_arrow" at bounding box center [653, 397] width 54 height 40
click at [655, 402] on span "pause" at bounding box center [653, 395] width 21 height 21
drag, startPoint x: 509, startPoint y: 644, endPoint x: 628, endPoint y: 646, distance: 119.0
click at [628, 646] on div at bounding box center [633, 642] width 40 height 22
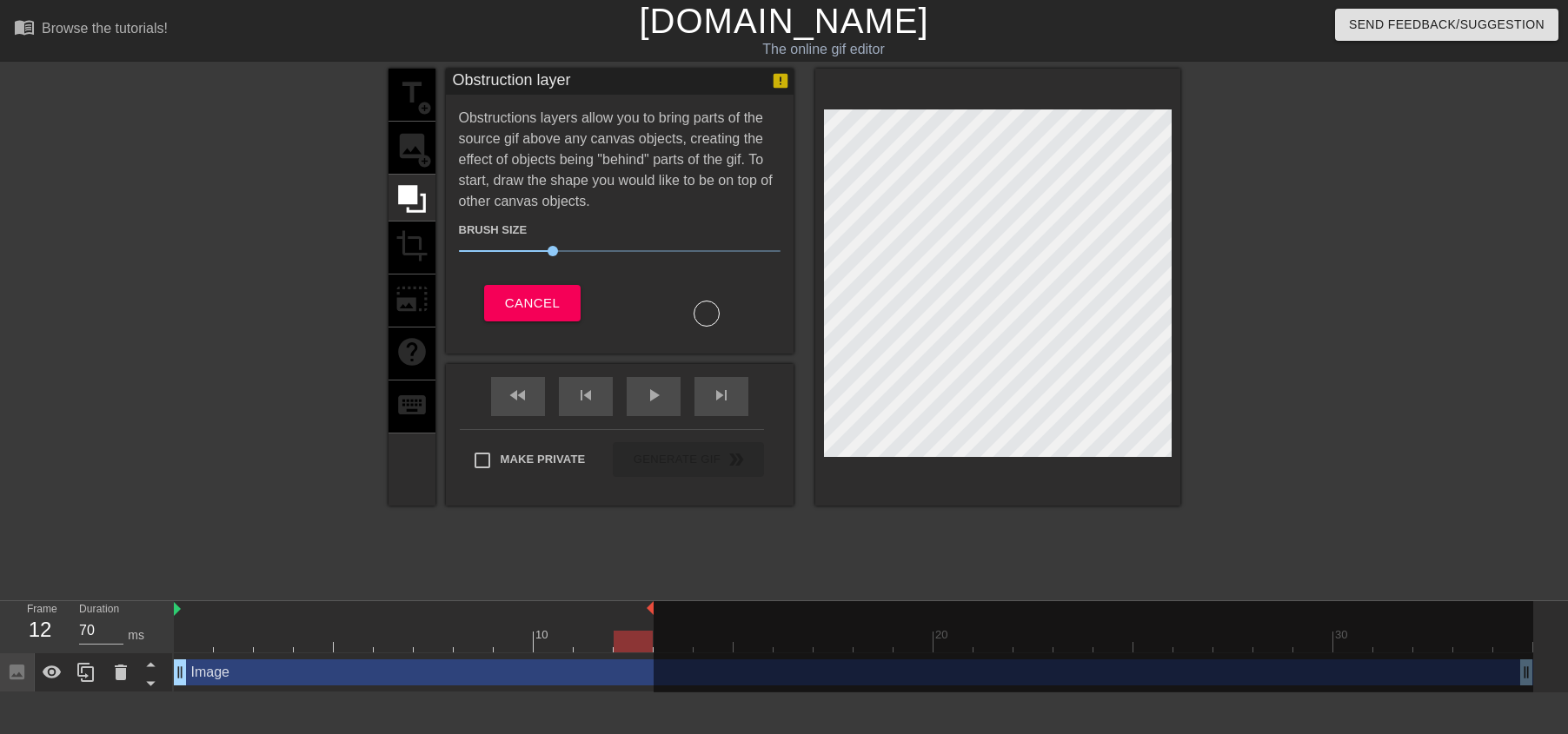
drag, startPoint x: 1532, startPoint y: 610, endPoint x: 657, endPoint y: 624, distance: 875.1
click at [657, 624] on div "10 20 30" at bounding box center [854, 627] width 1360 height 51
drag, startPoint x: 1522, startPoint y: 672, endPoint x: 1304, endPoint y: 671, distance: 218.0
click at [1304, 671] on div at bounding box center [1093, 648] width 879 height 94
click at [829, 546] on div "title add_circle image add_circle crop photo_size_select_large help keyboard Ob…" at bounding box center [784, 329] width 791 height 522
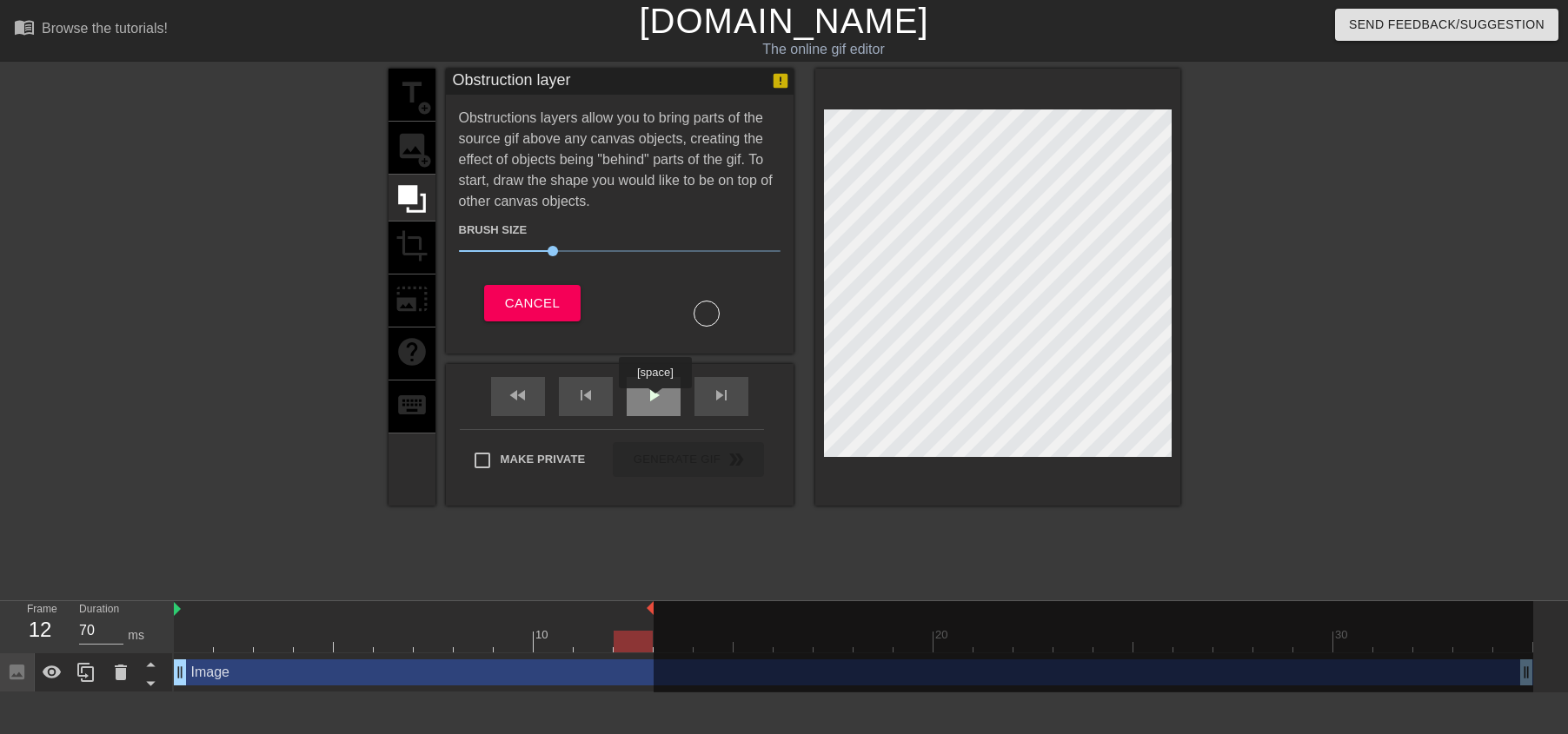
click at [657, 400] on span "play_arrow" at bounding box center [653, 395] width 21 height 21
click at [1419, 187] on div at bounding box center [1332, 329] width 261 height 522
click at [527, 307] on span "Cancel" at bounding box center [532, 303] width 54 height 23
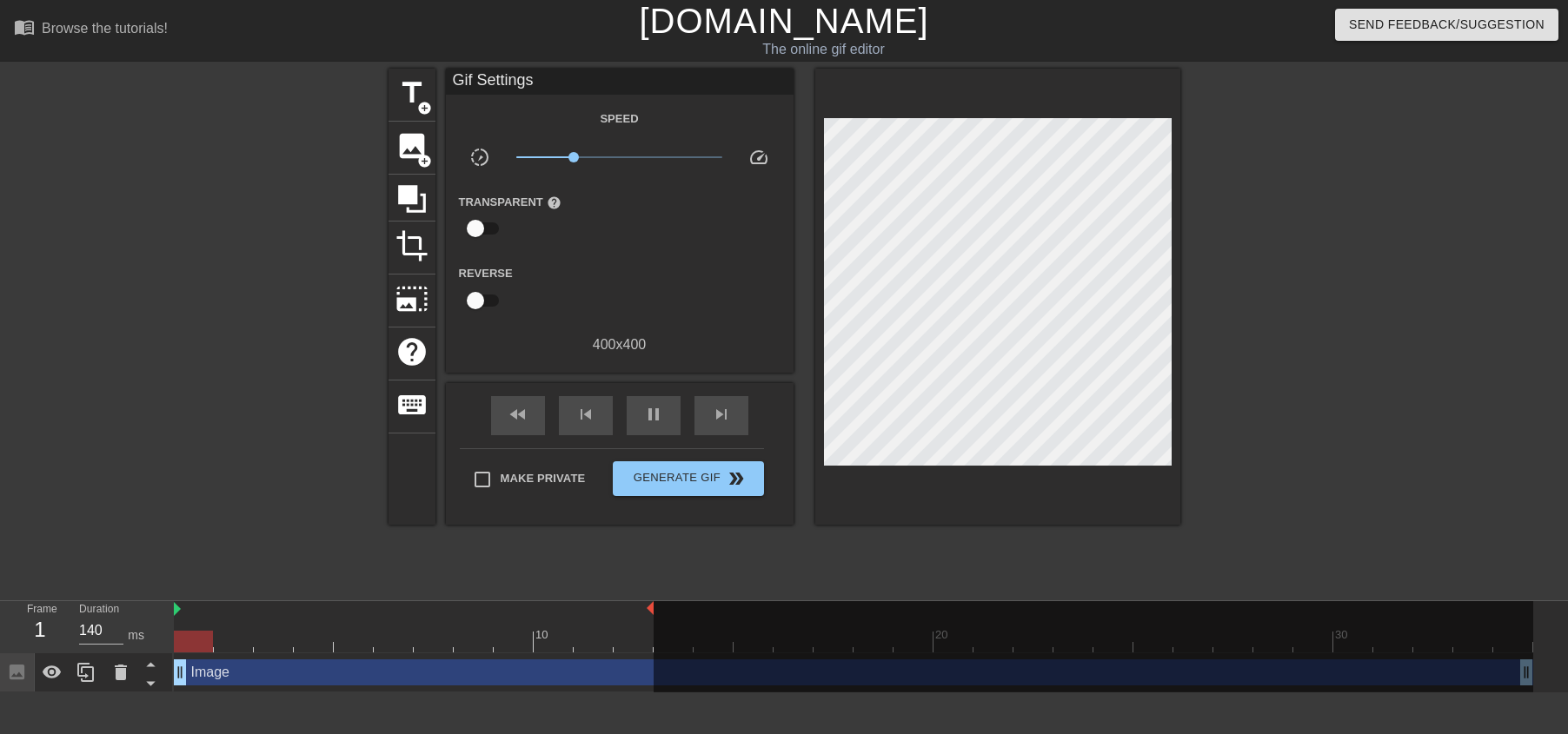
type input "70"
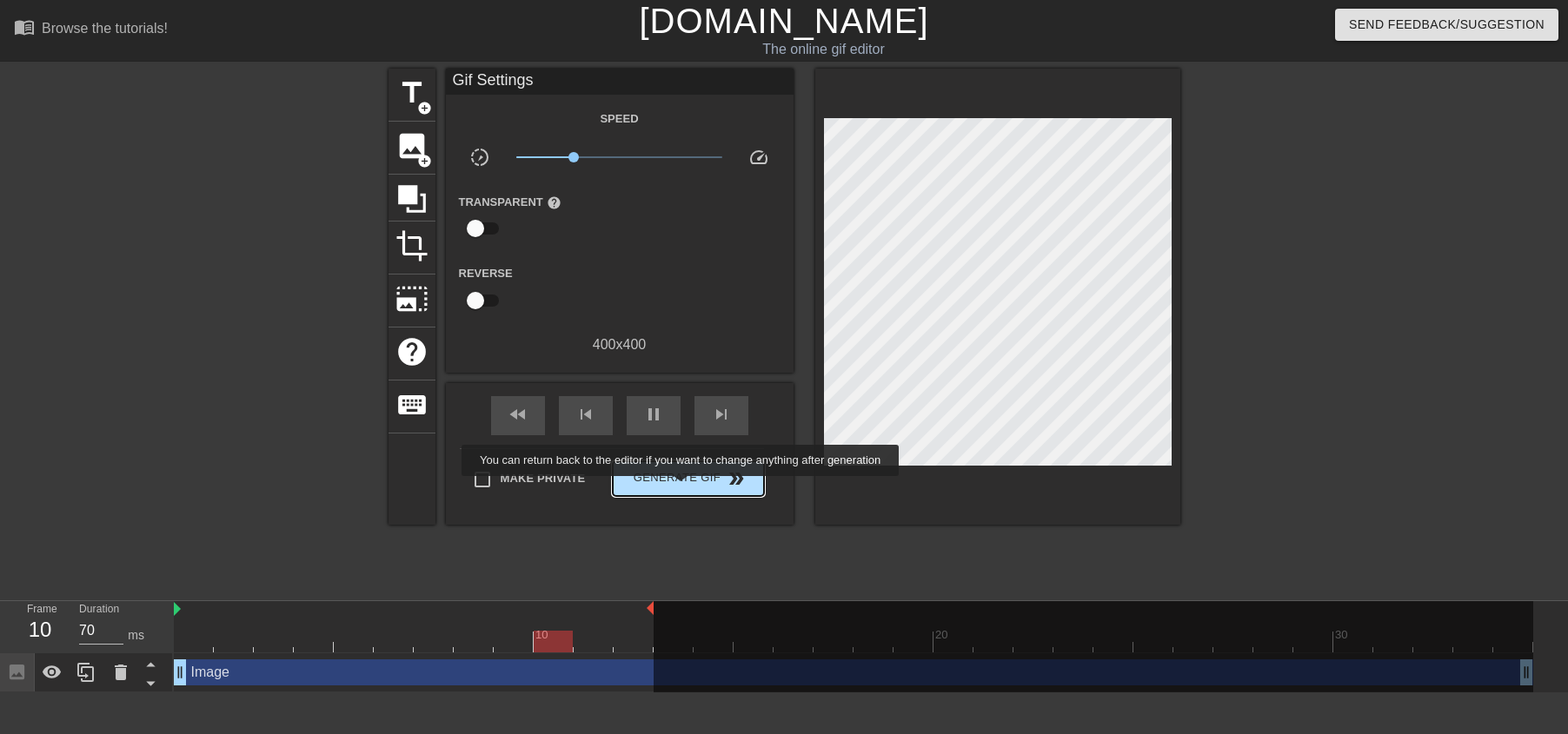
click at [692, 488] on button "Generate Gif double_arrow" at bounding box center [688, 478] width 150 height 35
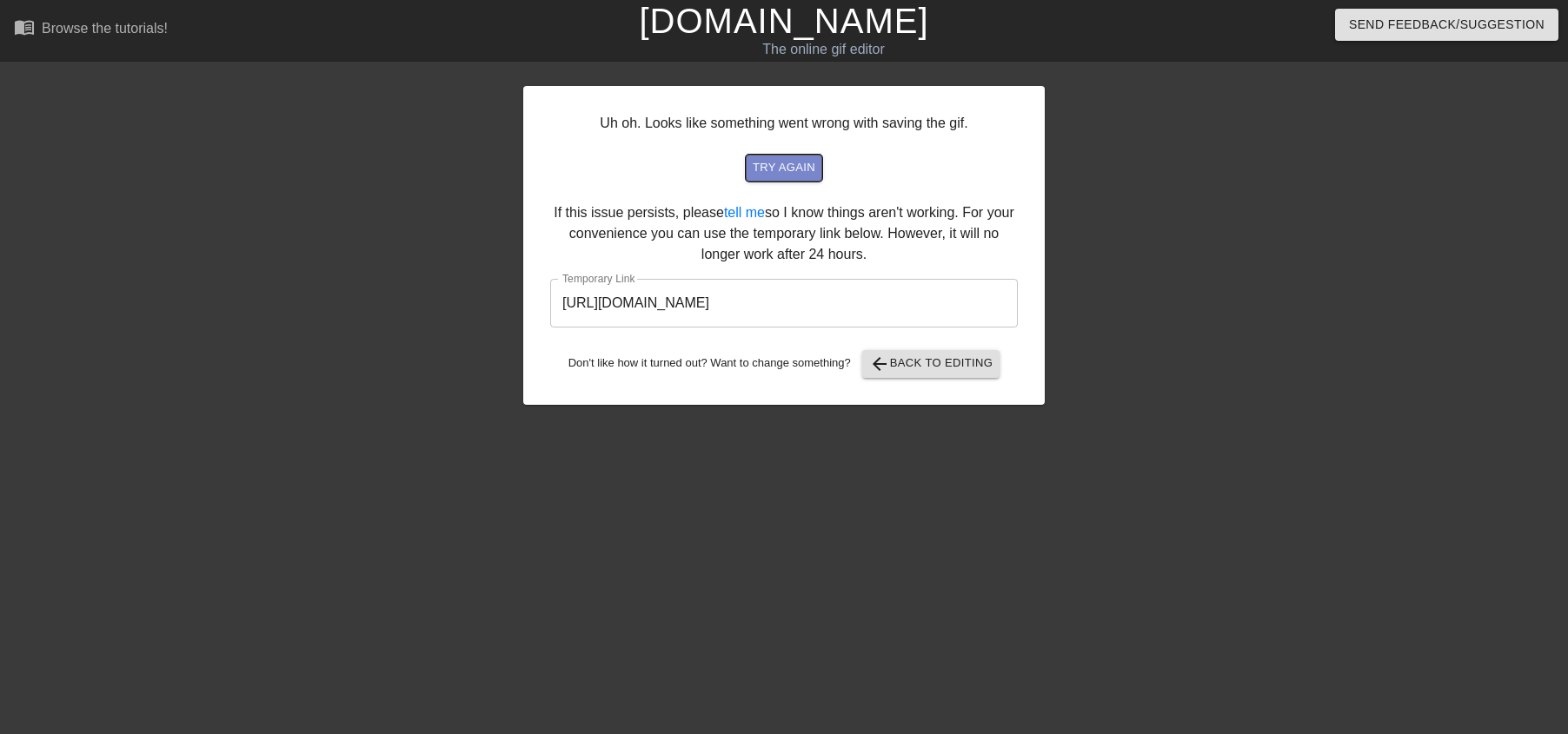
click at [786, 164] on span "try again" at bounding box center [784, 168] width 62 height 20
click at [956, 302] on input "https://www.gifntext.com/temp_generations/vOK1kqXv.gif" at bounding box center [784, 302] width 467 height 48
drag, startPoint x: 942, startPoint y: 304, endPoint x: 495, endPoint y: 297, distance: 447.1
click at [495, 297] on div "Uh oh. Looks like something went wrong with saving the gif. try again If this i…" at bounding box center [784, 329] width 1568 height 522
